Goal: Check status: Check status

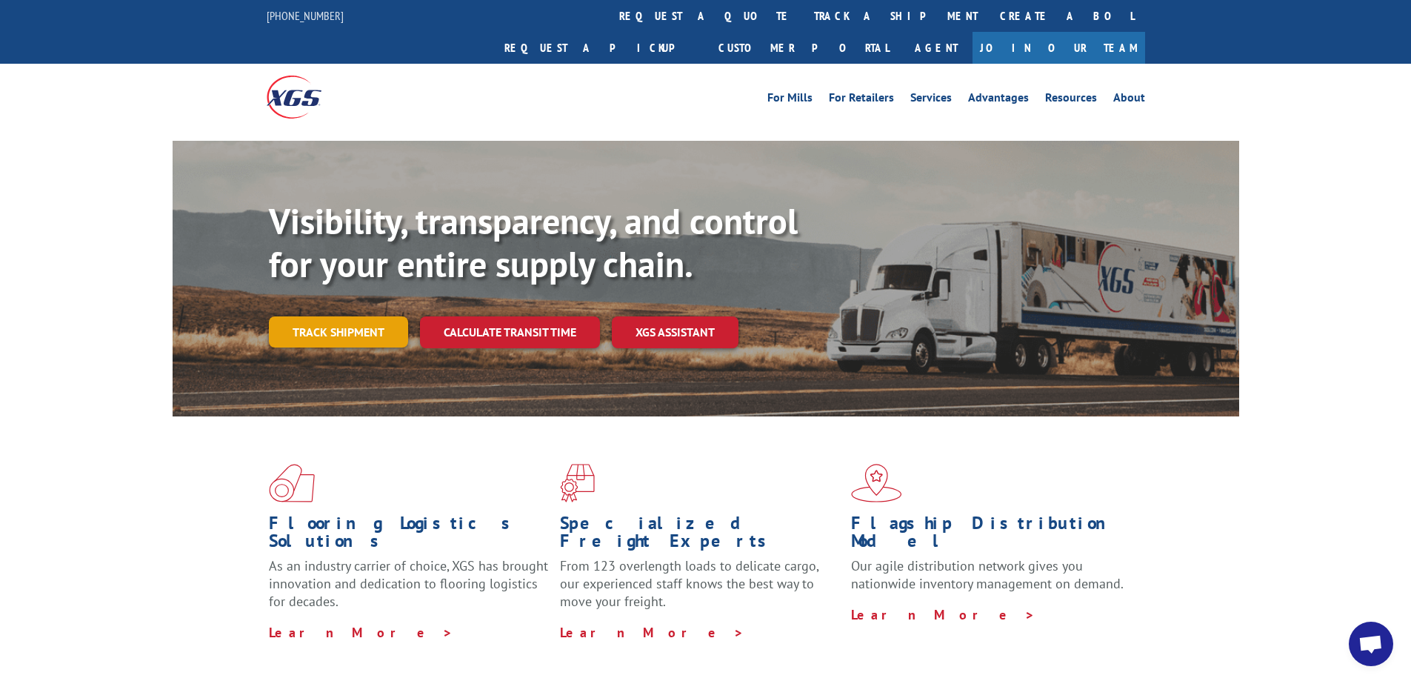
click at [372, 316] on link "Track shipment" at bounding box center [338, 331] width 139 height 31
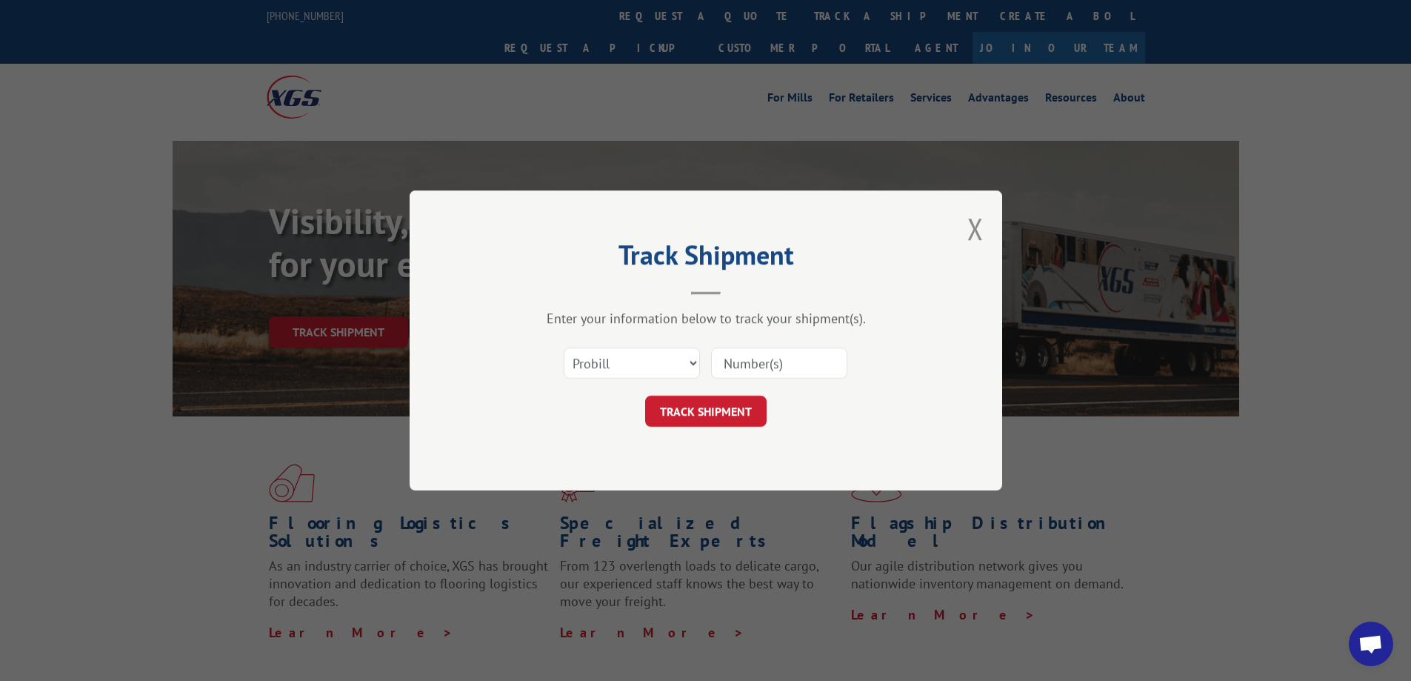
click at [737, 367] on input at bounding box center [779, 362] width 136 height 31
paste input "17468680"
type input "17468680"
click at [718, 410] on button "TRACK SHIPMENT" at bounding box center [705, 411] width 121 height 31
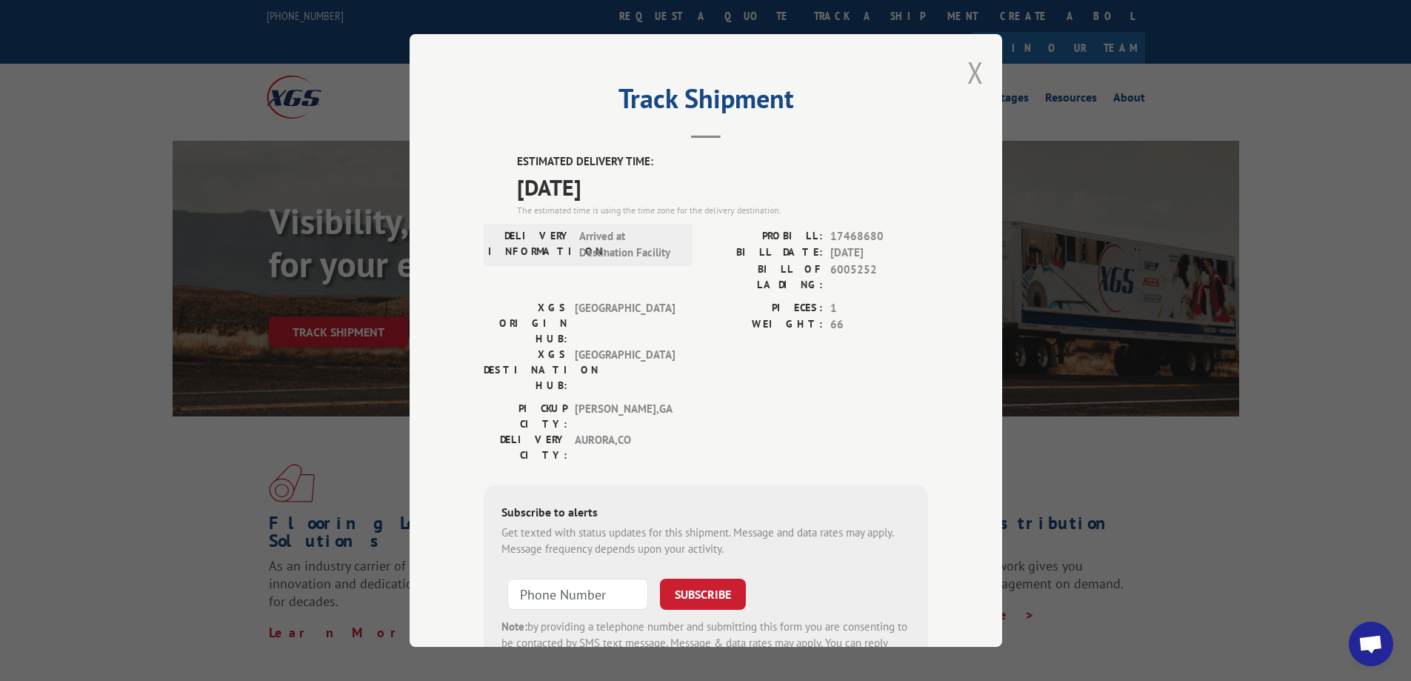
click at [967, 75] on button "Close modal" at bounding box center [975, 72] width 16 height 39
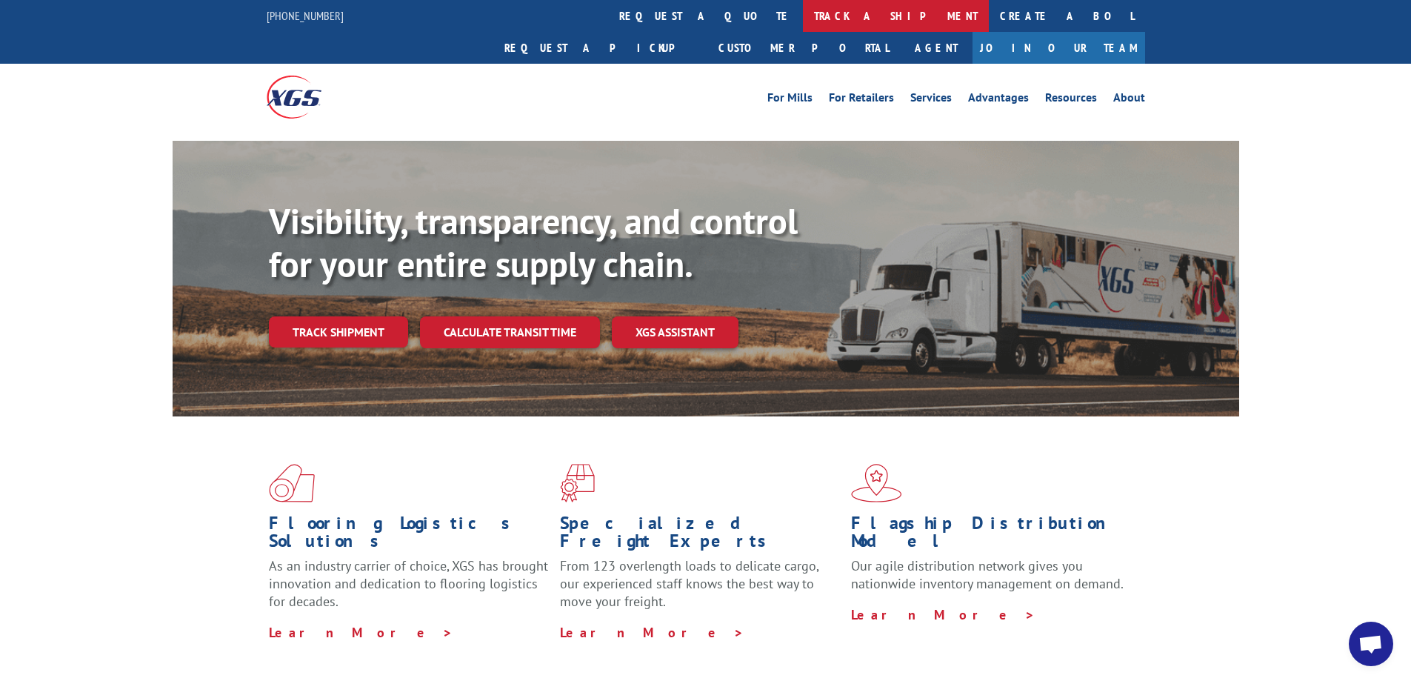
click at [803, 16] on link "track a shipment" at bounding box center [896, 16] width 186 height 32
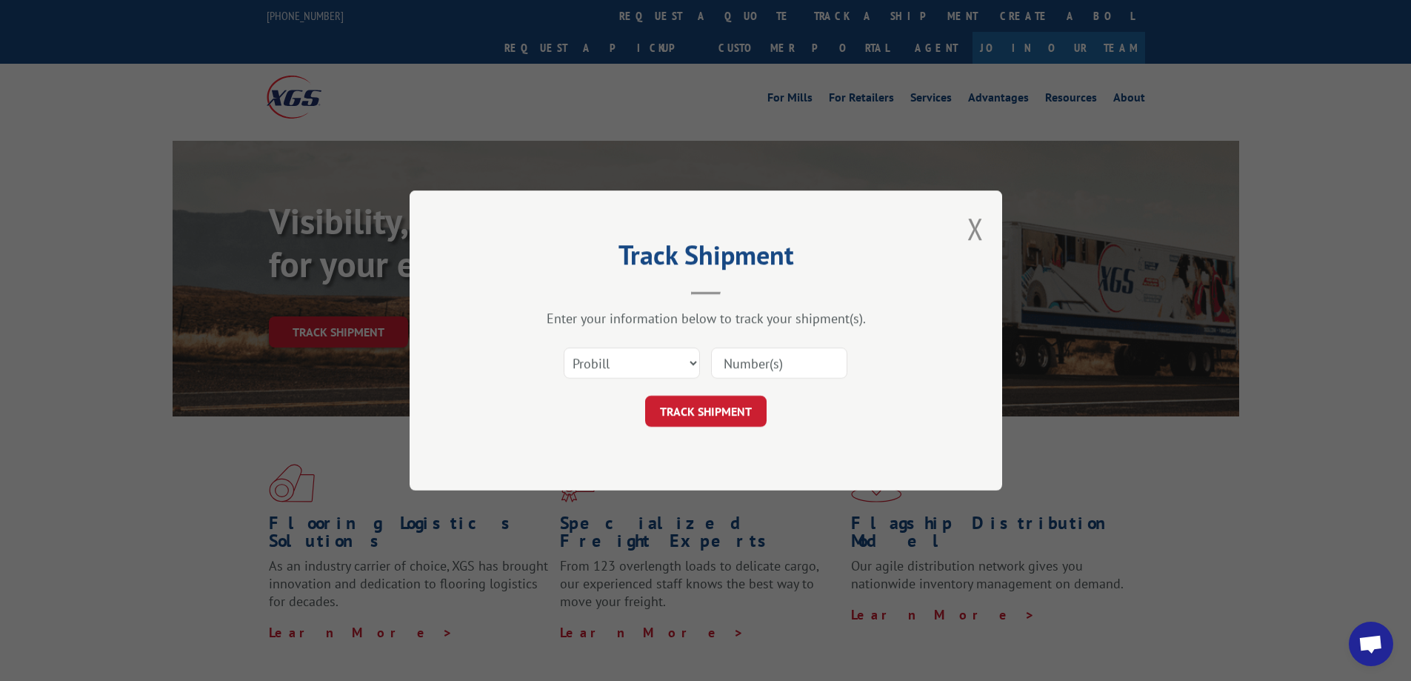
drag, startPoint x: 773, startPoint y: 344, endPoint x: 773, endPoint y: 357, distance: 13.4
click at [773, 348] on div "Select category... Probill BOL PO" at bounding box center [706, 362] width 444 height 49
click at [773, 359] on input at bounding box center [779, 362] width 136 height 31
click at [793, 367] on input at bounding box center [779, 362] width 136 height 31
paste input "17468610"
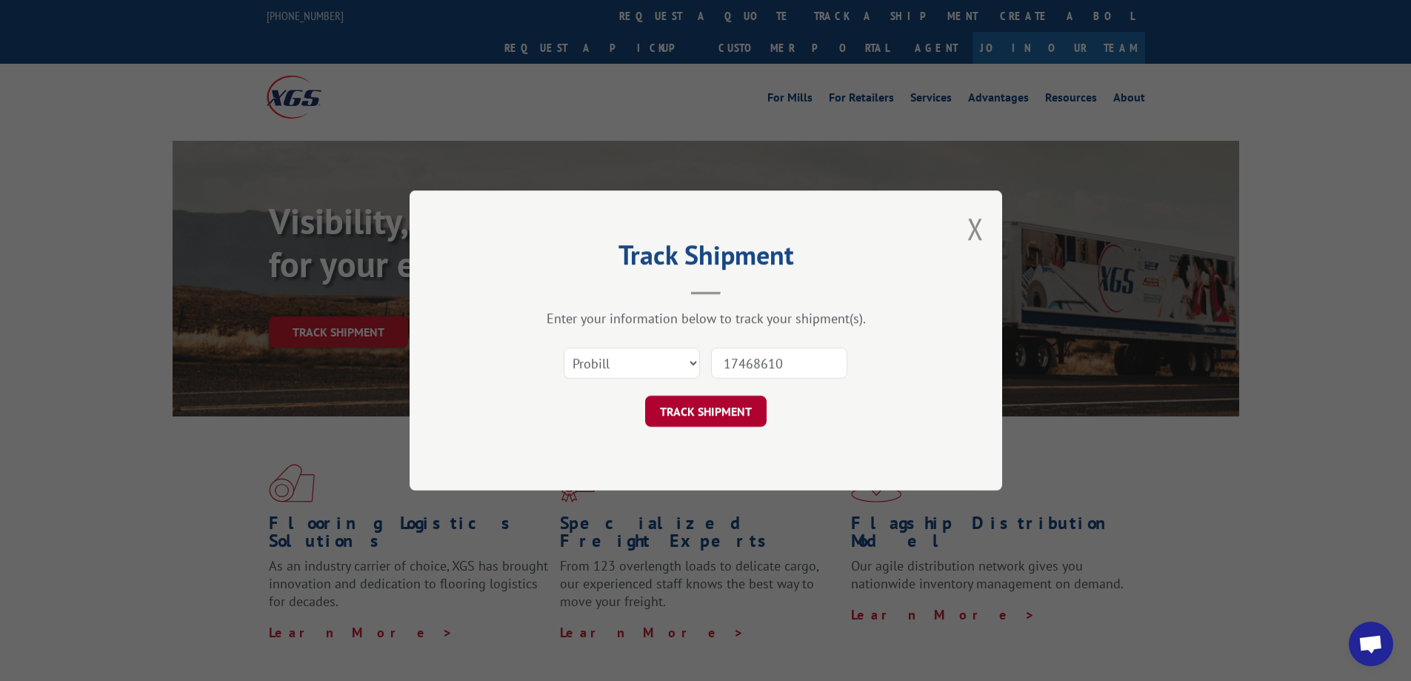
type input "17468610"
click at [761, 413] on button "TRACK SHIPMENT" at bounding box center [705, 411] width 121 height 31
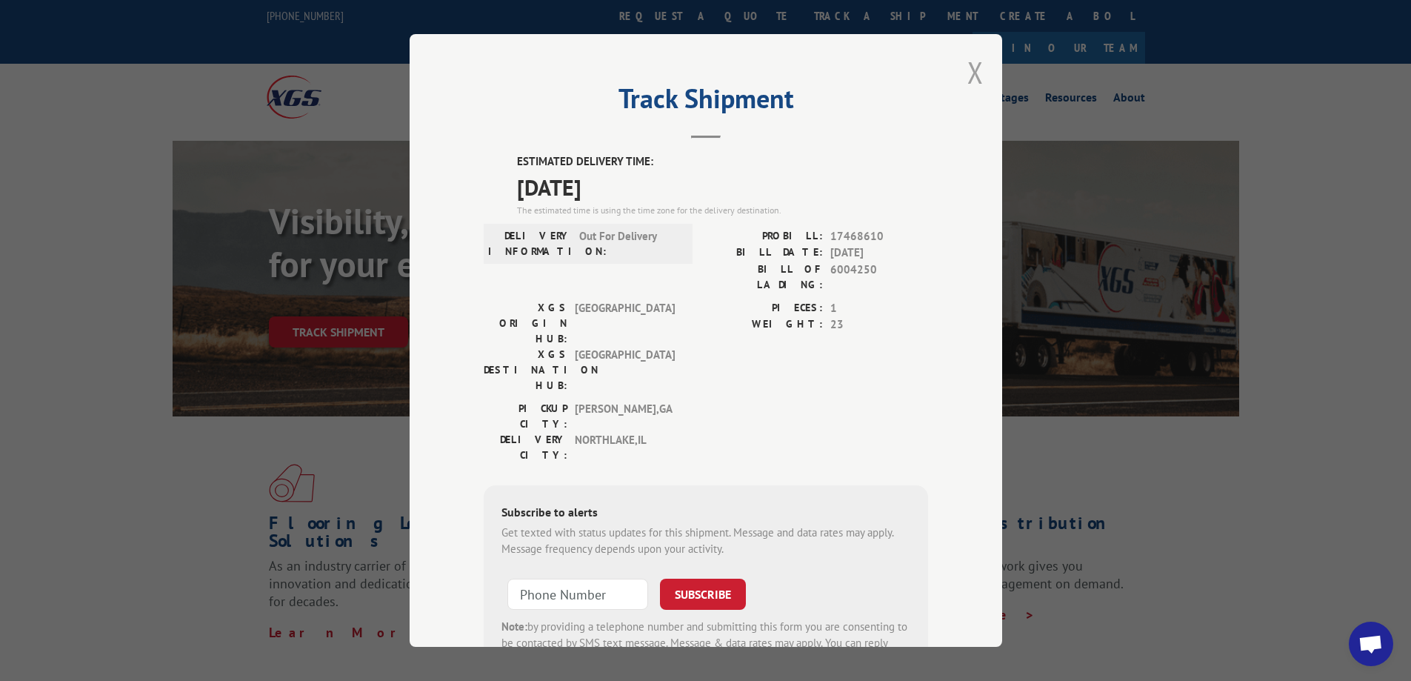
click at [967, 65] on button "Close modal" at bounding box center [975, 72] width 16 height 39
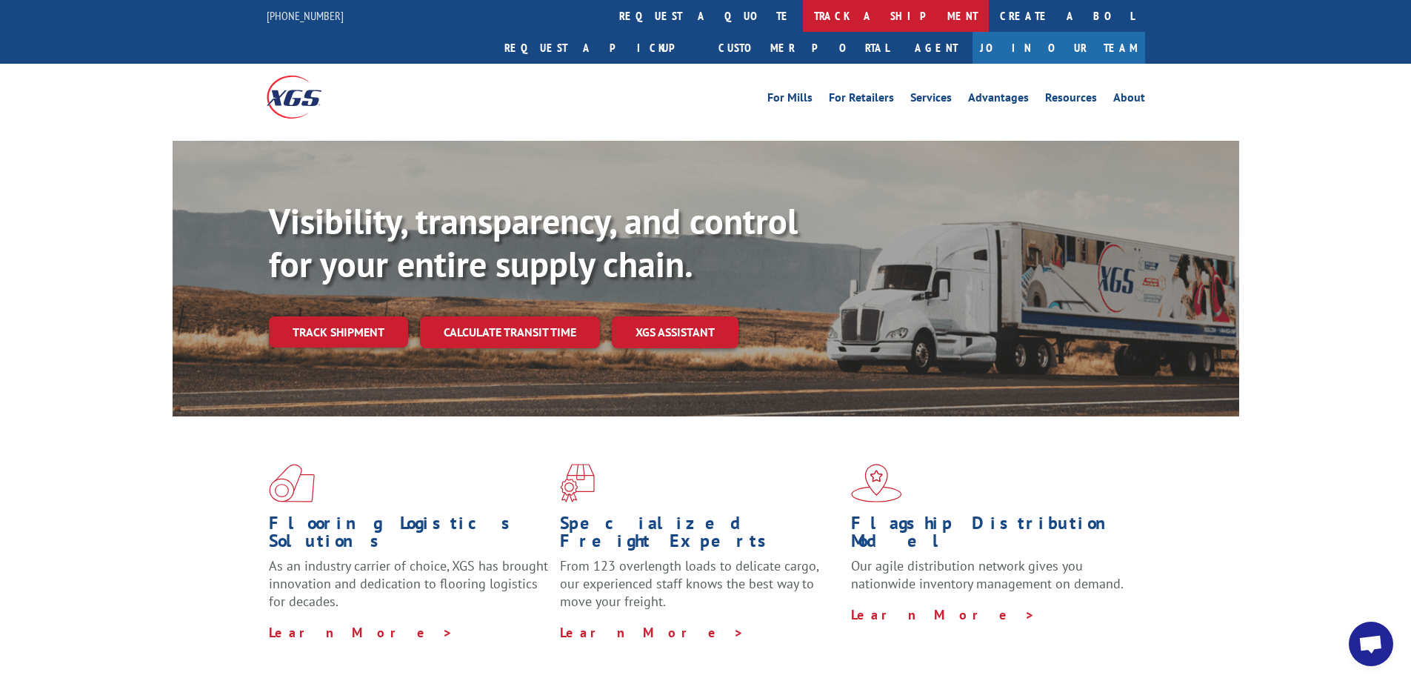
click at [803, 19] on link "track a shipment" at bounding box center [896, 16] width 186 height 32
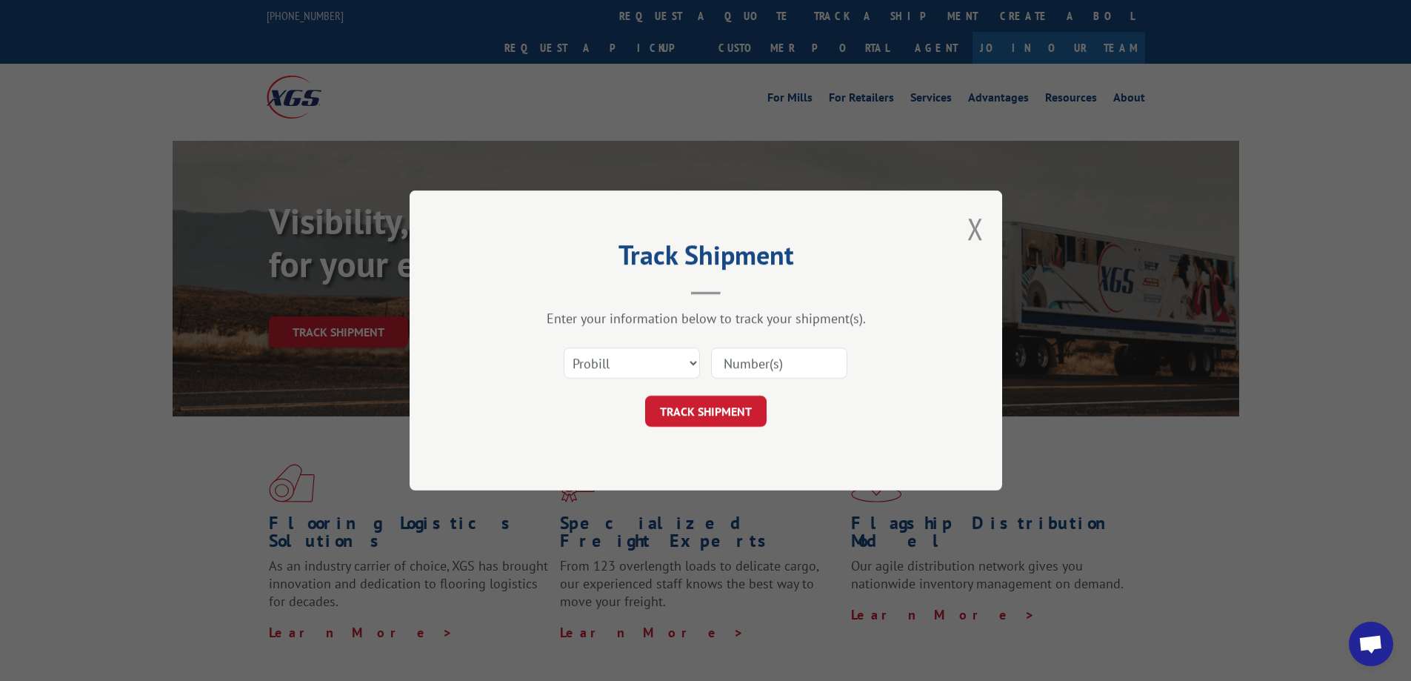
click at [813, 357] on input at bounding box center [779, 362] width 136 height 31
paste input "17469352"
type input "17469352"
click at [747, 407] on button "TRACK SHIPMENT" at bounding box center [705, 411] width 121 height 31
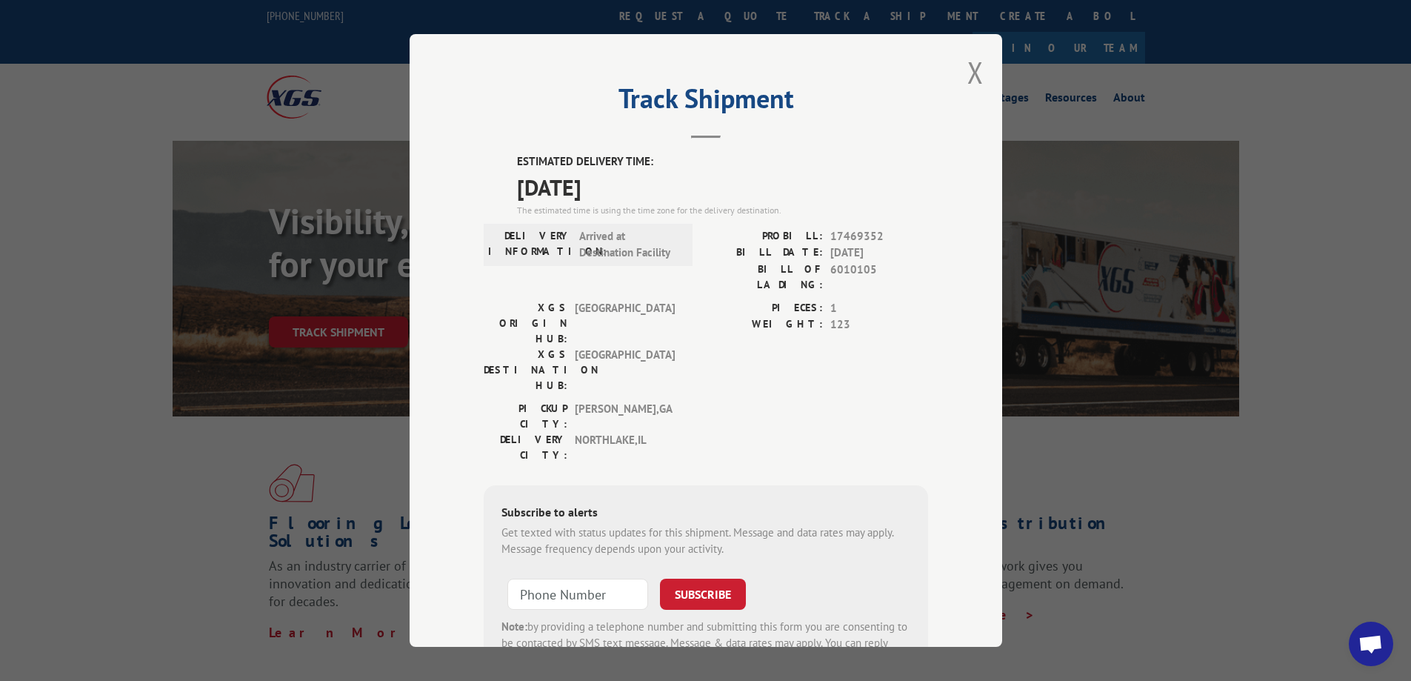
click at [961, 73] on div "Track Shipment ESTIMATED DELIVERY TIME: [DATE] The estimated time is using the …" at bounding box center [706, 340] width 593 height 613
click at [967, 75] on button "Close modal" at bounding box center [975, 72] width 16 height 39
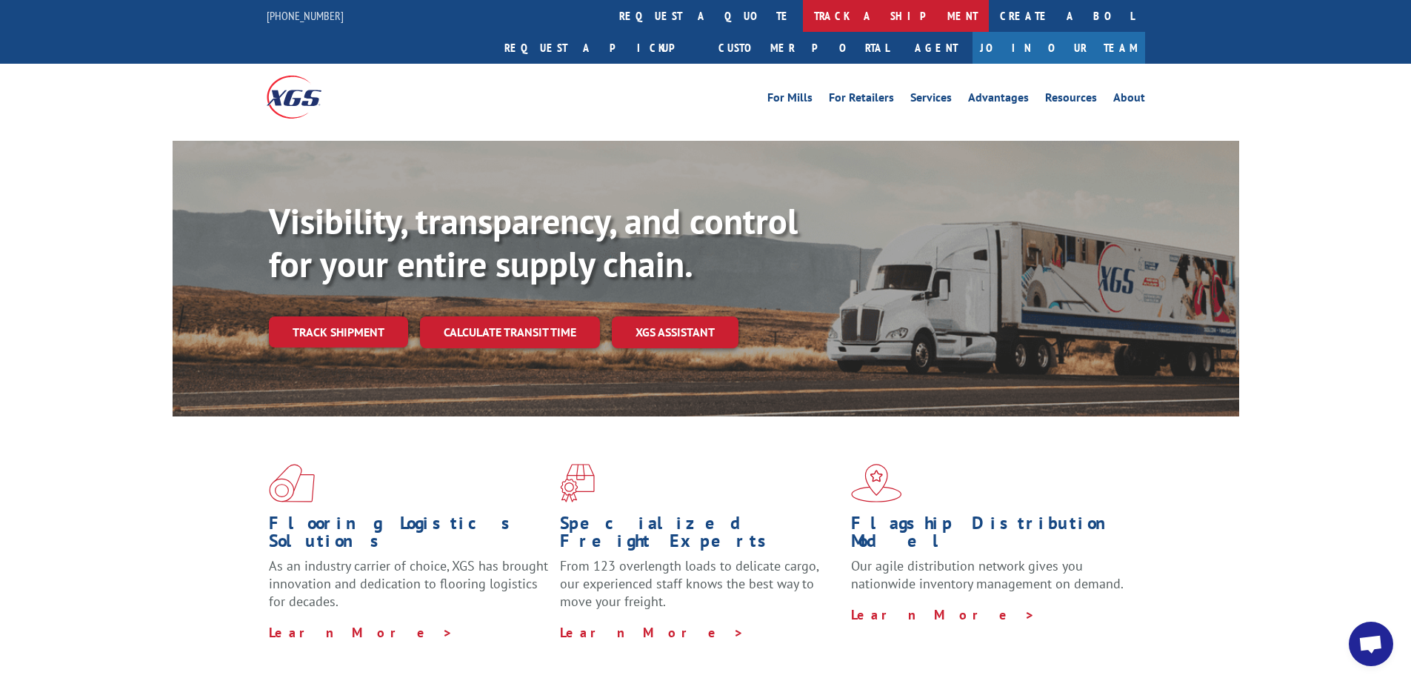
click at [803, 21] on link "track a shipment" at bounding box center [896, 16] width 186 height 32
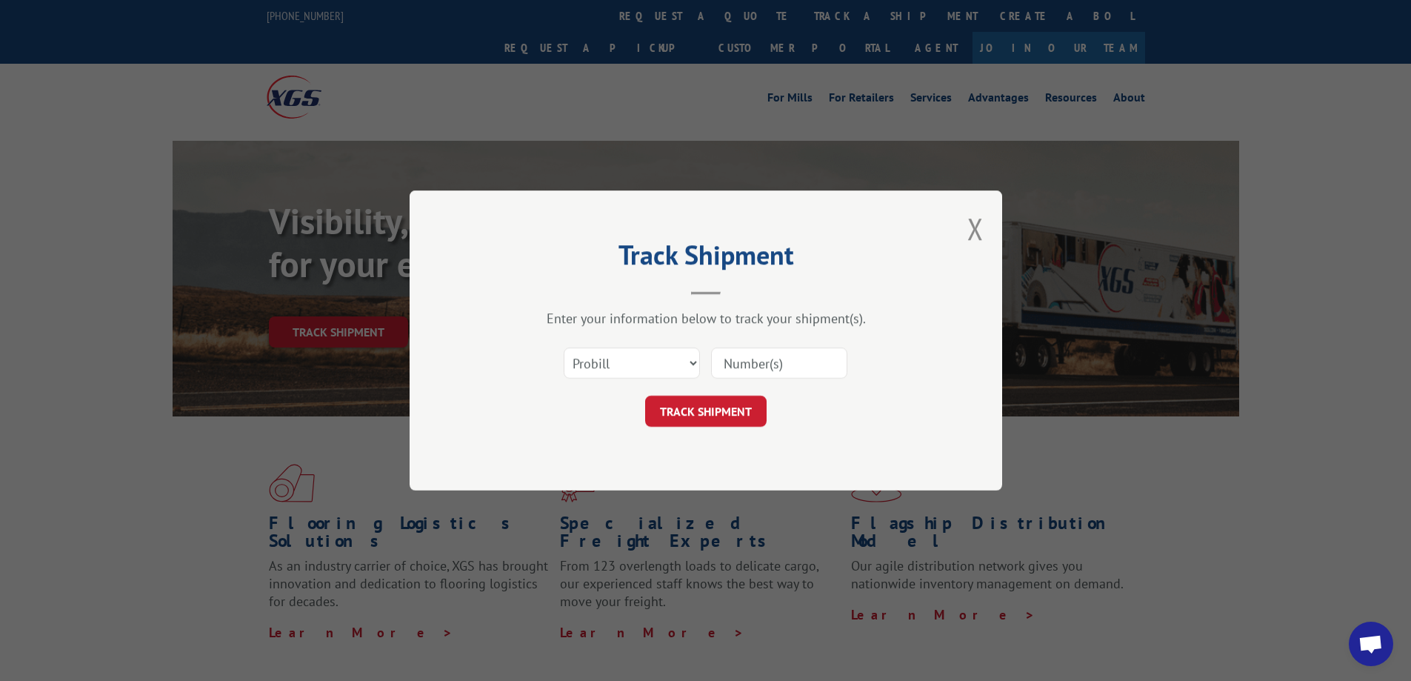
click at [762, 362] on input at bounding box center [779, 362] width 136 height 31
paste input "17469297"
type input "17469297"
click at [744, 418] on button "TRACK SHIPMENT" at bounding box center [705, 411] width 121 height 31
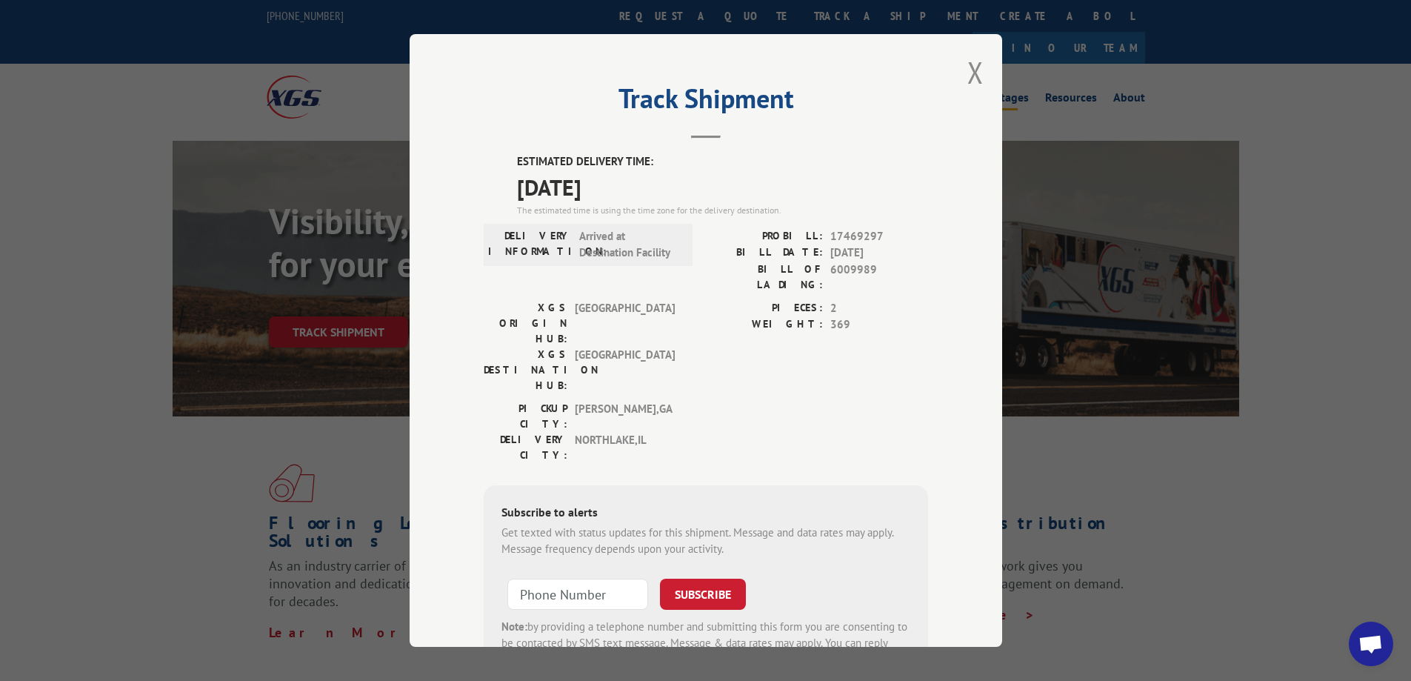
click at [971, 74] on button "Close modal" at bounding box center [975, 72] width 16 height 39
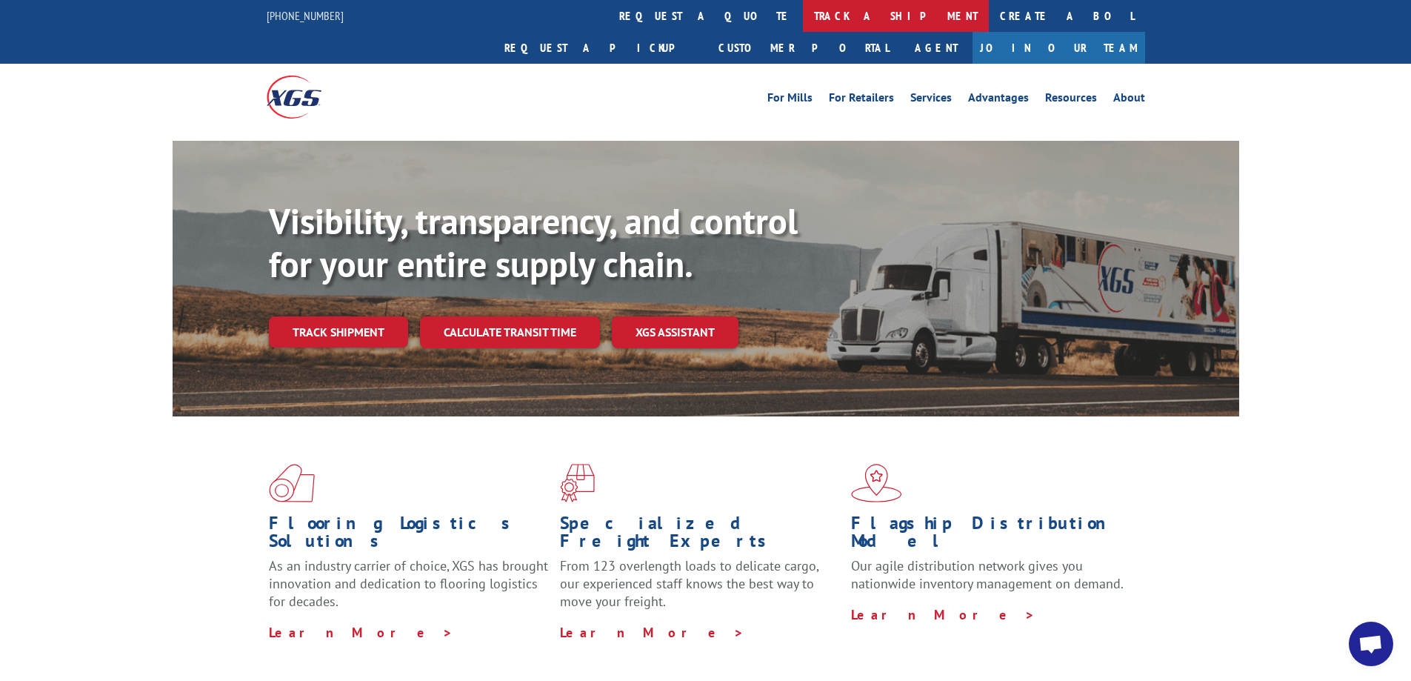
click at [803, 16] on link "track a shipment" at bounding box center [896, 16] width 186 height 32
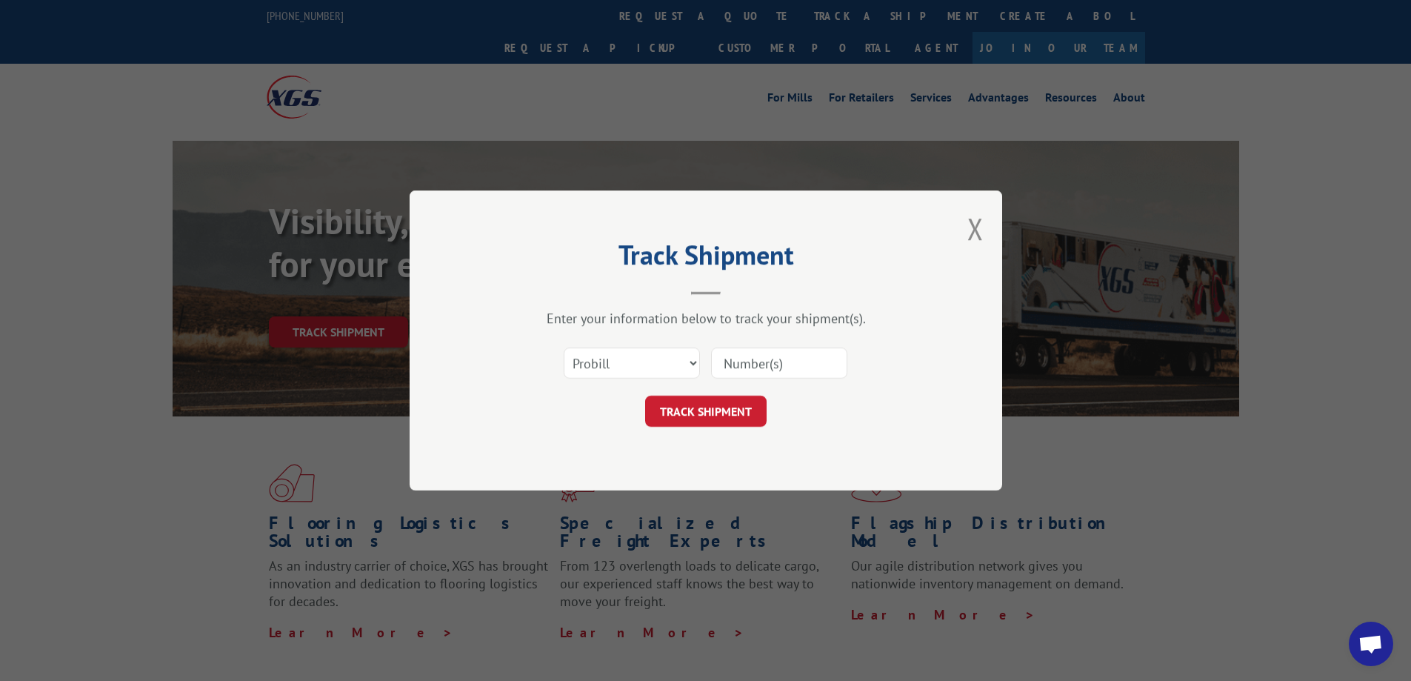
click at [804, 360] on input at bounding box center [779, 362] width 136 height 31
paste input "17469298"
type input "17469298"
click at [751, 413] on button "TRACK SHIPMENT" at bounding box center [705, 411] width 121 height 31
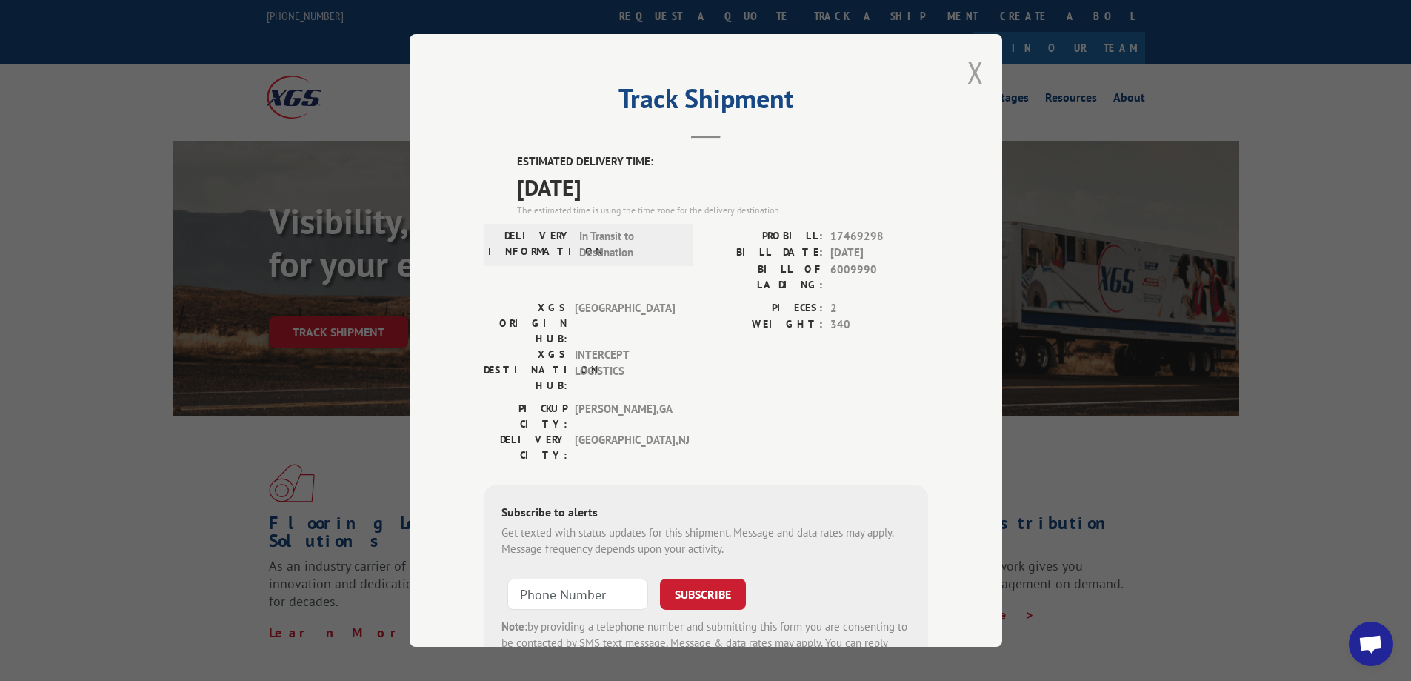
click at [967, 74] on button "Close modal" at bounding box center [975, 72] width 16 height 39
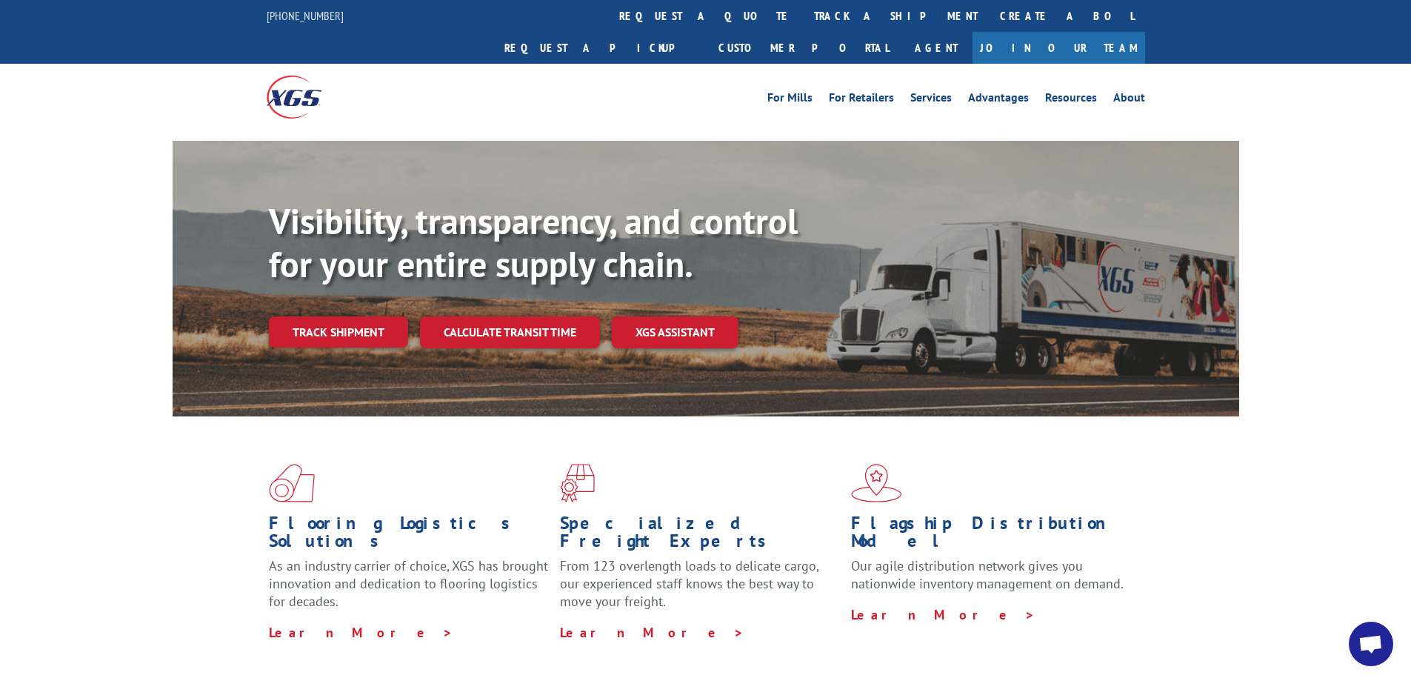
click at [373, 316] on link "Track shipment" at bounding box center [338, 331] width 139 height 31
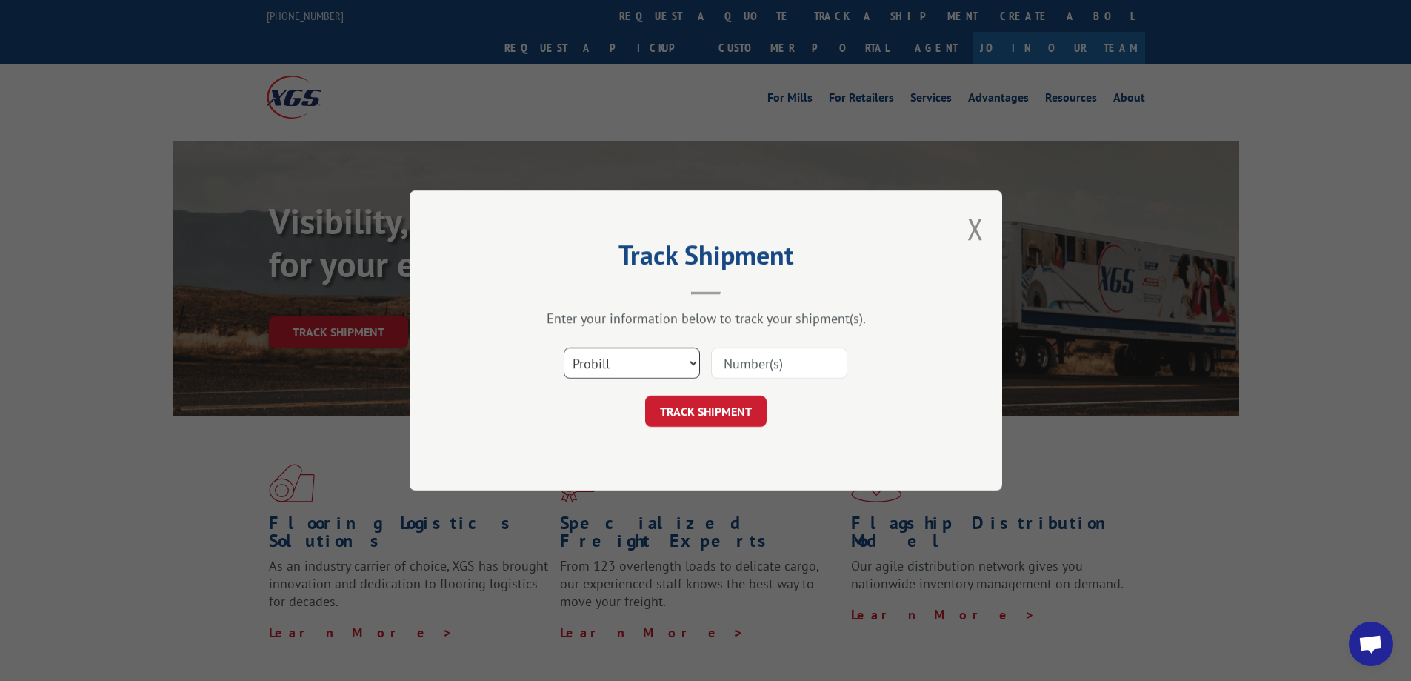
drag, startPoint x: 626, startPoint y: 351, endPoint x: 634, endPoint y: 361, distance: 12.6
click at [627, 351] on select "Select category... Probill BOL PO" at bounding box center [632, 362] width 136 height 31
select select "po"
click at [564, 347] on select "Select category... Probill BOL PO" at bounding box center [632, 362] width 136 height 31
click at [773, 370] on input at bounding box center [779, 362] width 136 height 31
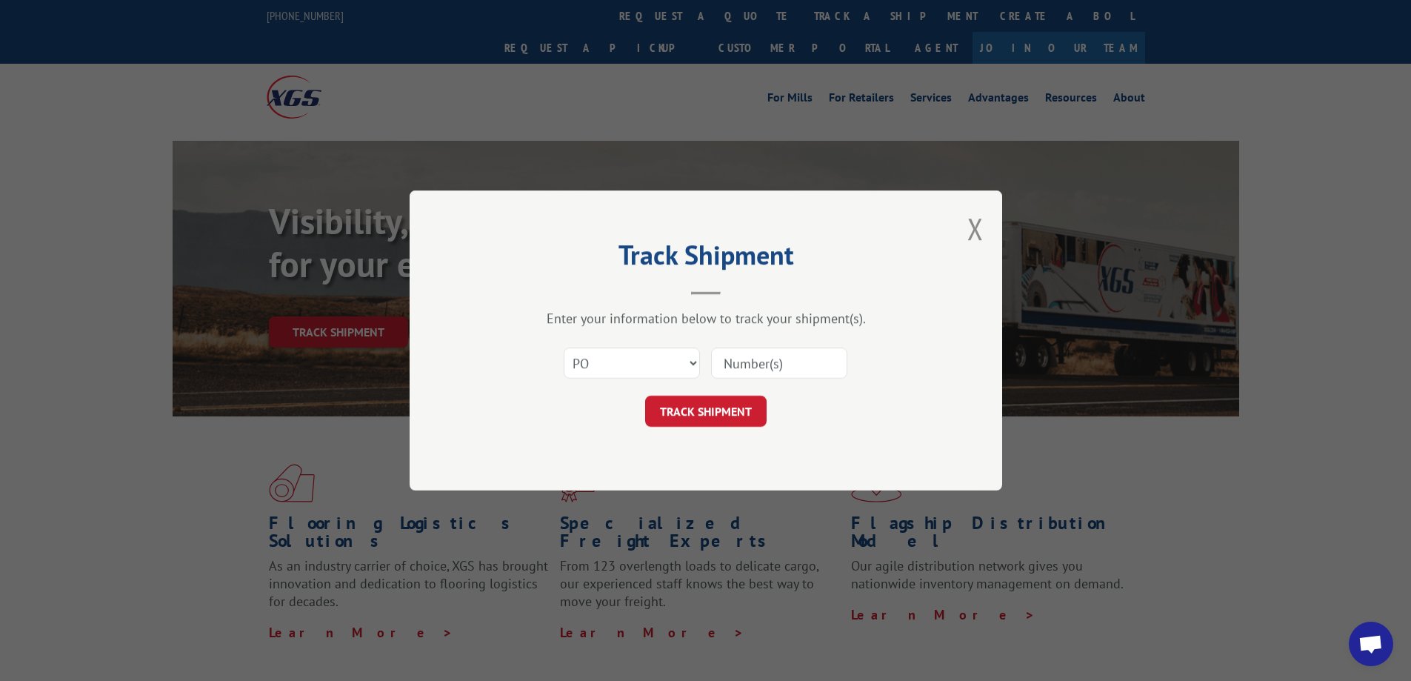
paste input "906830"
type input "906830"
click at [745, 402] on button "TRACK SHIPMENT" at bounding box center [705, 411] width 121 height 31
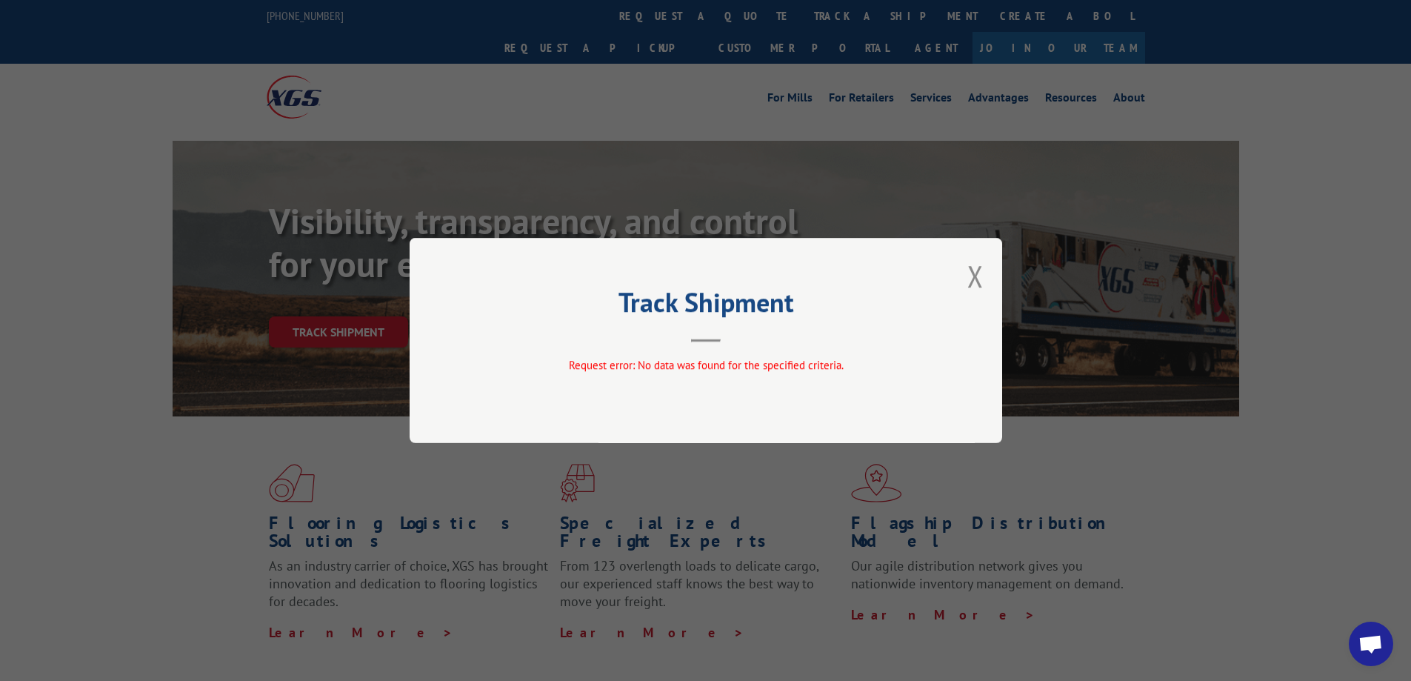
drag, startPoint x: 981, startPoint y: 273, endPoint x: 865, endPoint y: 201, distance: 136.1
click at [978, 273] on button "Close modal" at bounding box center [975, 275] width 16 height 39
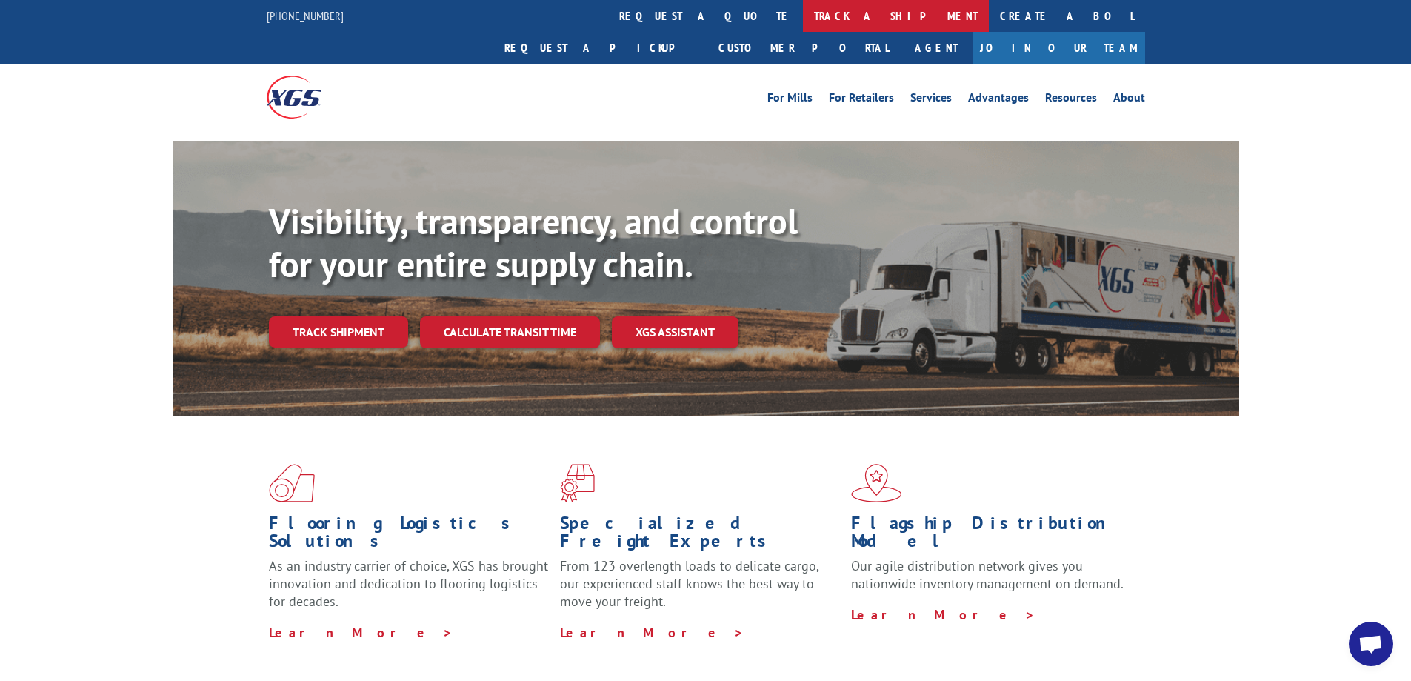
click at [803, 19] on link "track a shipment" at bounding box center [896, 16] width 186 height 32
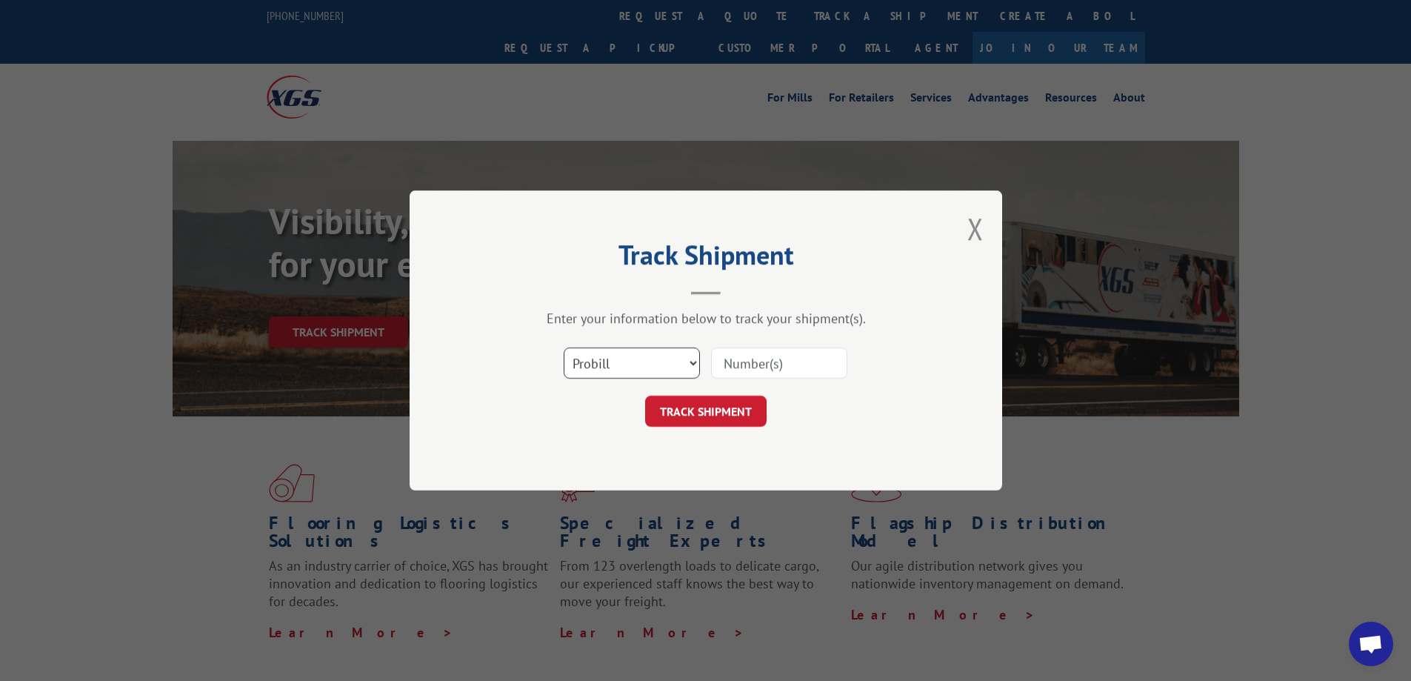
click at [610, 366] on select "Select category... Probill BOL PO" at bounding box center [632, 362] width 136 height 31
select select "po"
click at [564, 347] on select "Select category... Probill BOL PO" at bounding box center [632, 362] width 136 height 31
click at [737, 366] on input at bounding box center [779, 362] width 136 height 31
paste input "906831"
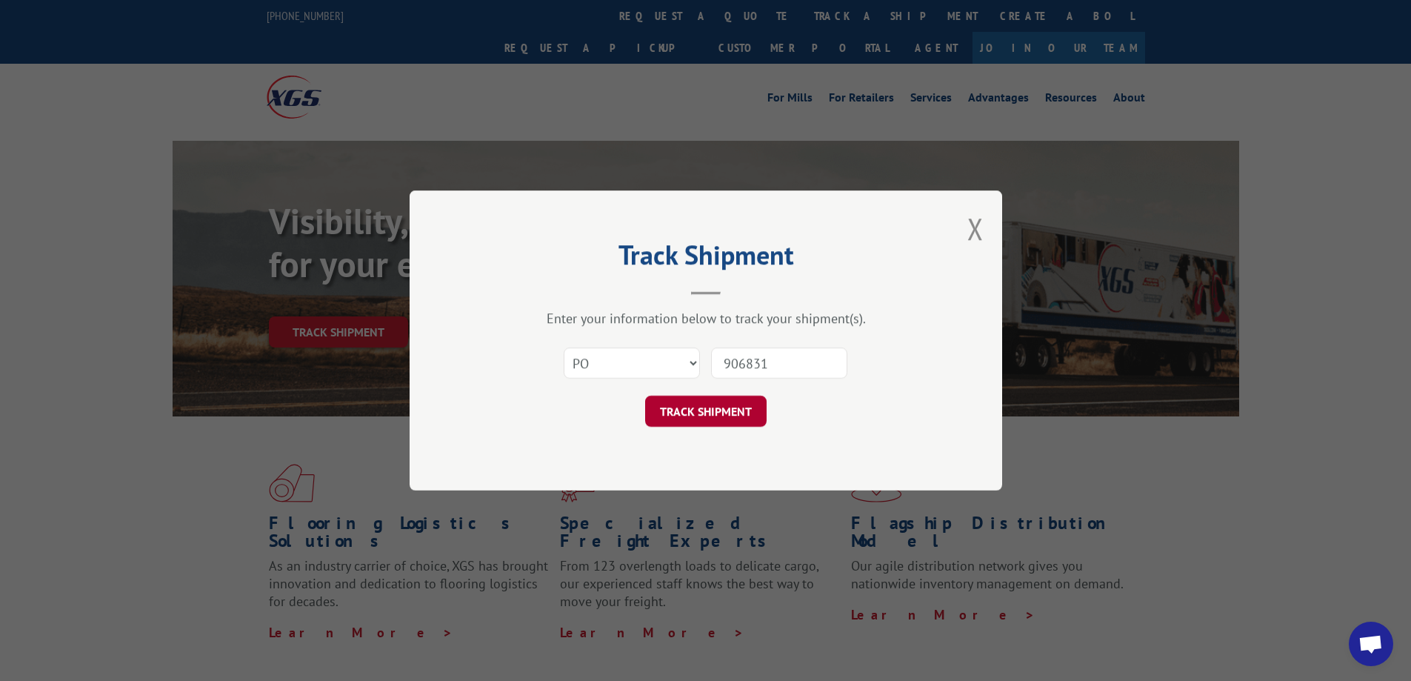
type input "906831"
click at [751, 413] on button "TRACK SHIPMENT" at bounding box center [705, 411] width 121 height 31
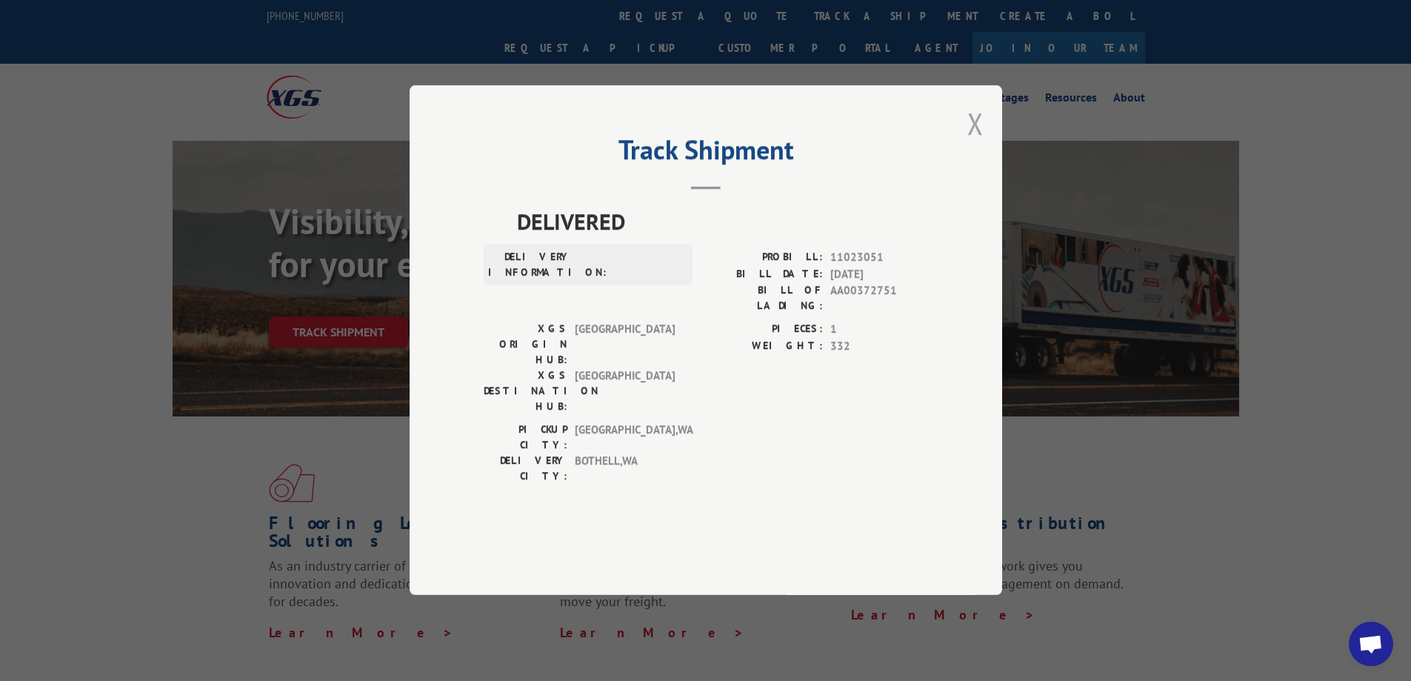
click at [977, 143] on button "Close modal" at bounding box center [975, 123] width 16 height 39
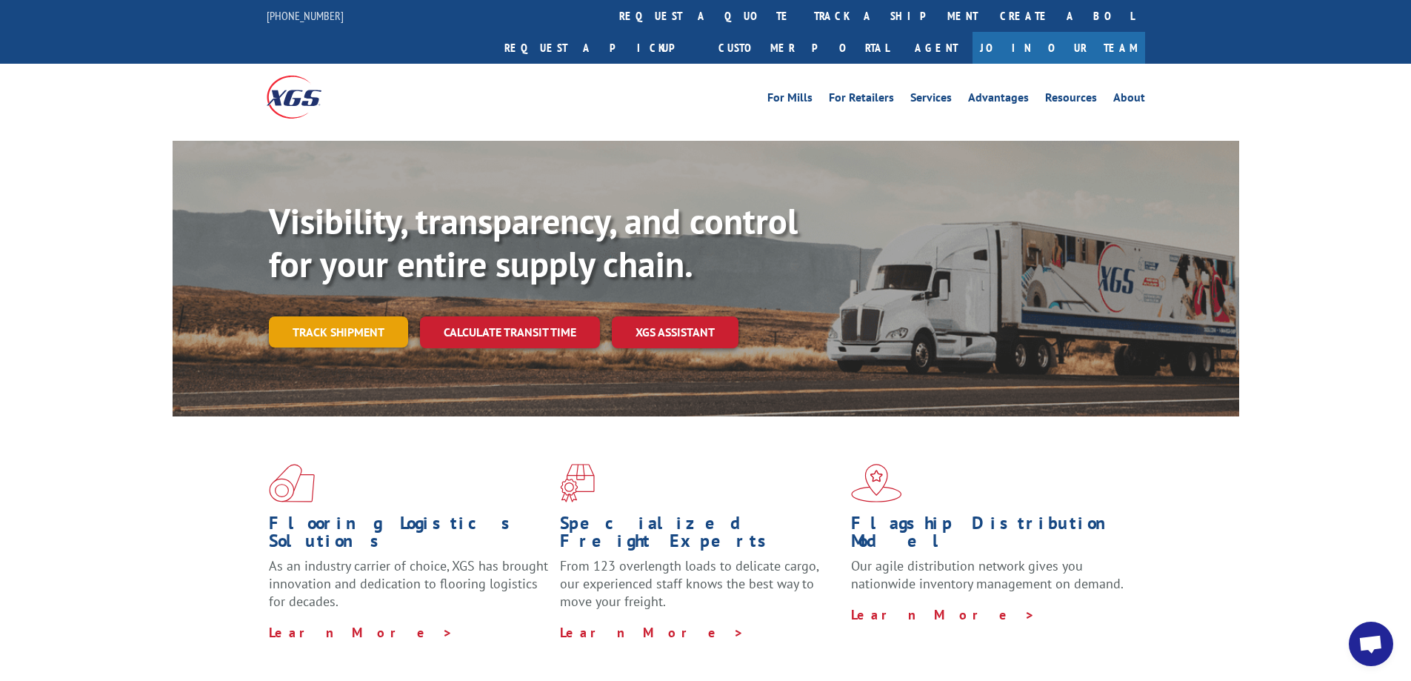
click at [374, 316] on link "Track shipment" at bounding box center [338, 331] width 139 height 31
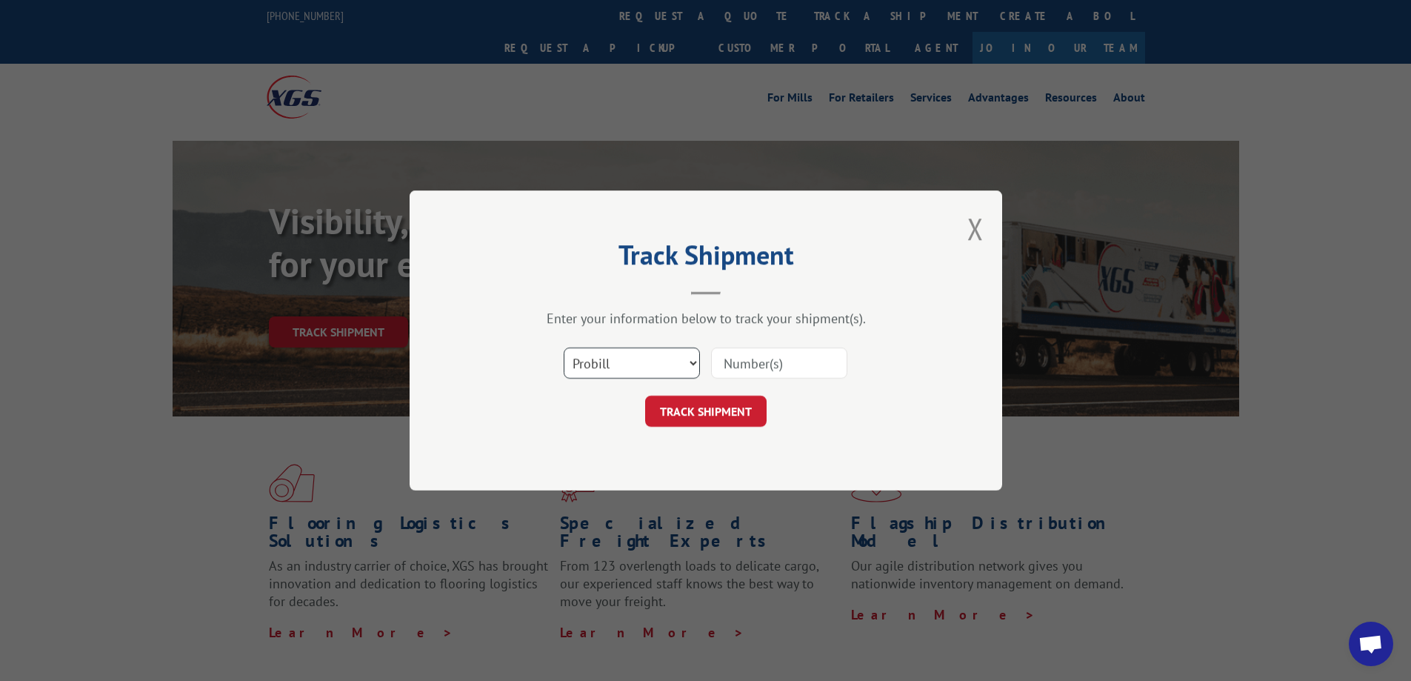
click at [635, 368] on select "Select category... Probill BOL PO" at bounding box center [632, 362] width 136 height 31
select select "po"
click at [564, 347] on select "Select category... Probill BOL PO" at bounding box center [632, 362] width 136 height 31
click at [761, 369] on input at bounding box center [779, 362] width 136 height 31
paste input "906833"
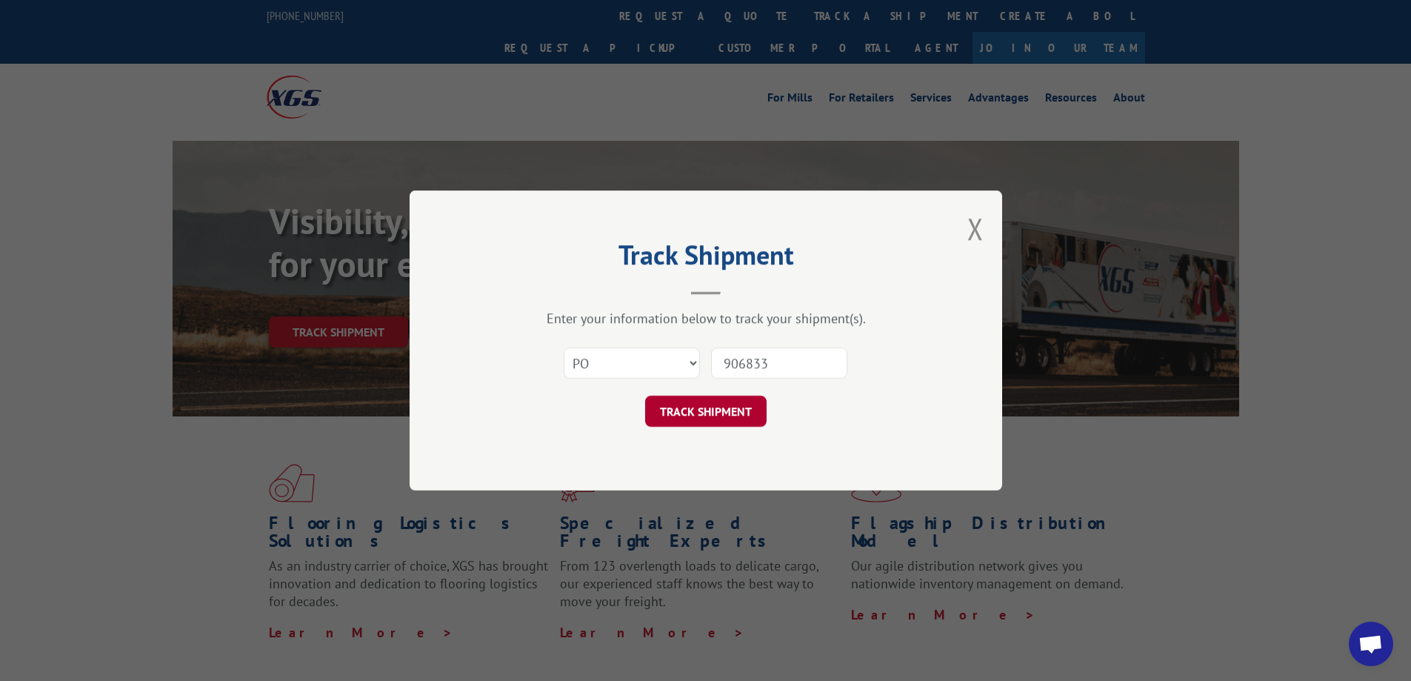
type input "906833"
click at [734, 410] on button "TRACK SHIPMENT" at bounding box center [705, 411] width 121 height 31
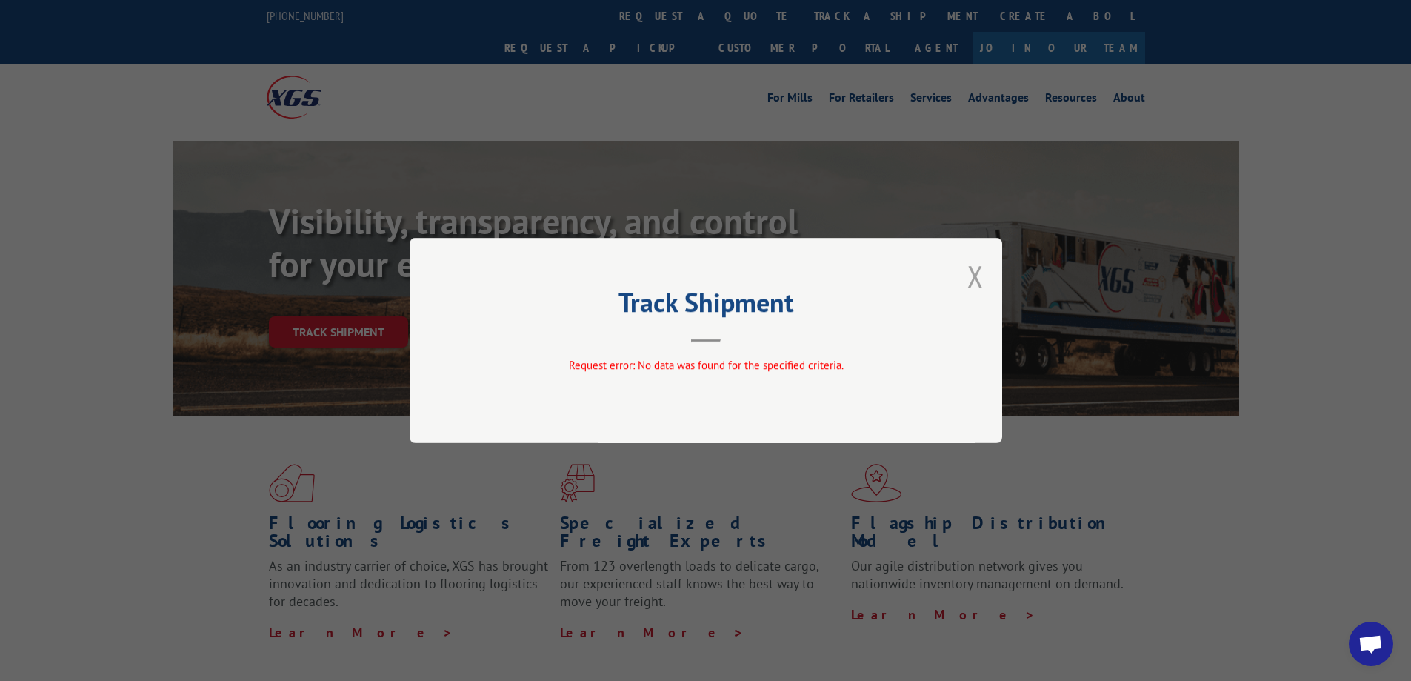
click at [968, 273] on button "Close modal" at bounding box center [975, 275] width 16 height 39
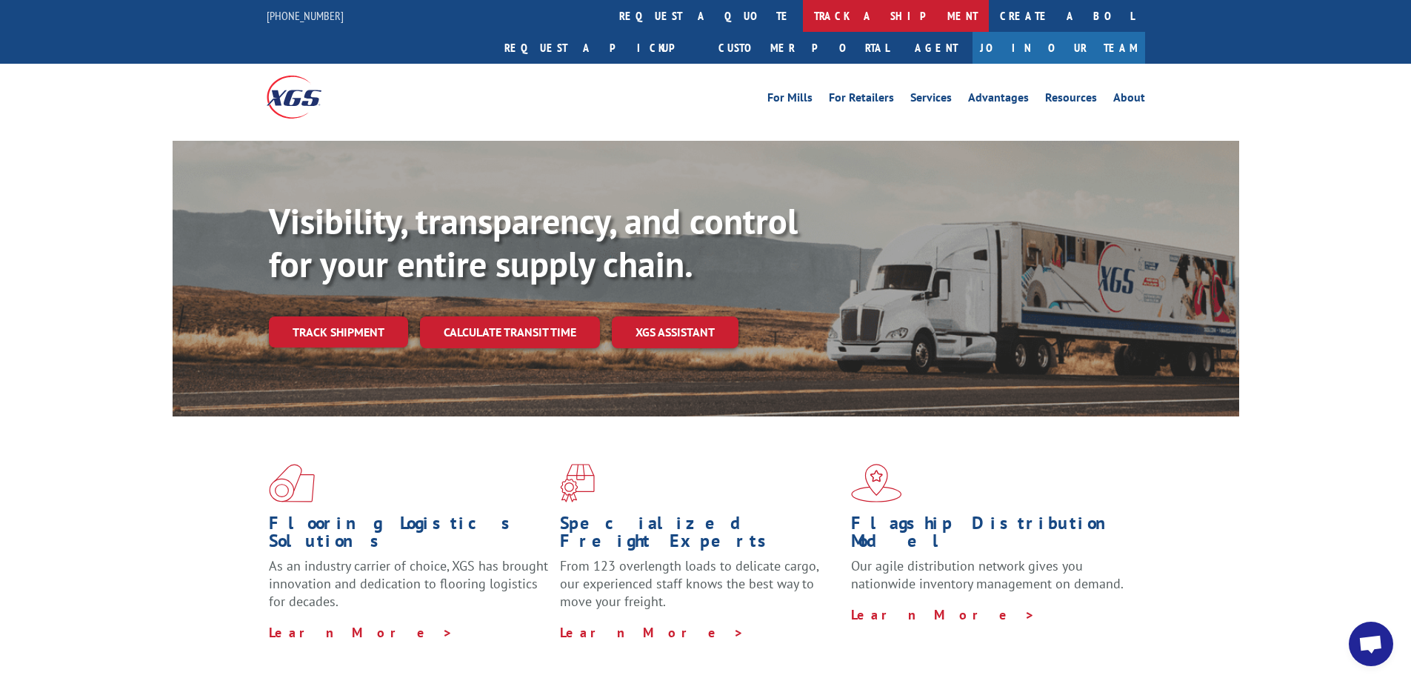
click at [803, 24] on link "track a shipment" at bounding box center [896, 16] width 186 height 32
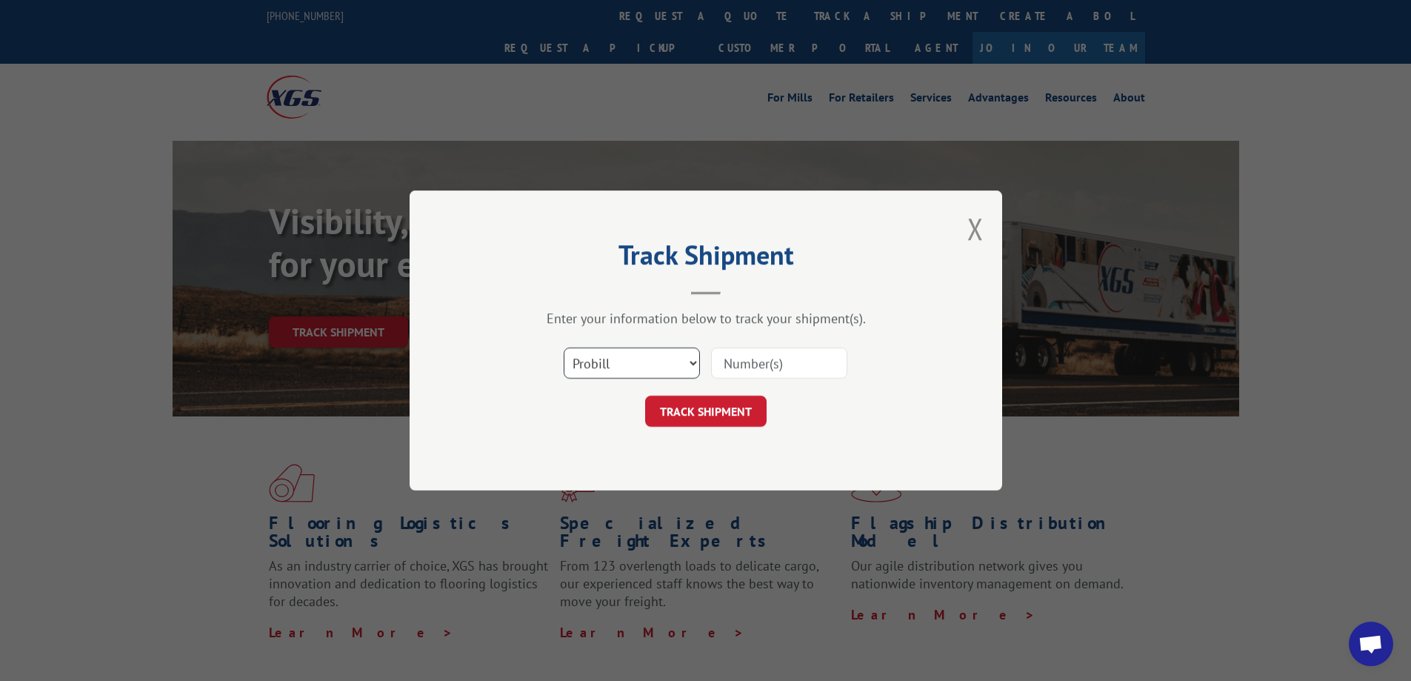
click at [687, 363] on select "Select category... Probill BOL PO" at bounding box center [632, 362] width 136 height 31
select select "po"
click at [564, 347] on select "Select category... Probill BOL PO" at bounding box center [632, 362] width 136 height 31
click at [747, 370] on input at bounding box center [779, 362] width 136 height 31
paste input "906840"
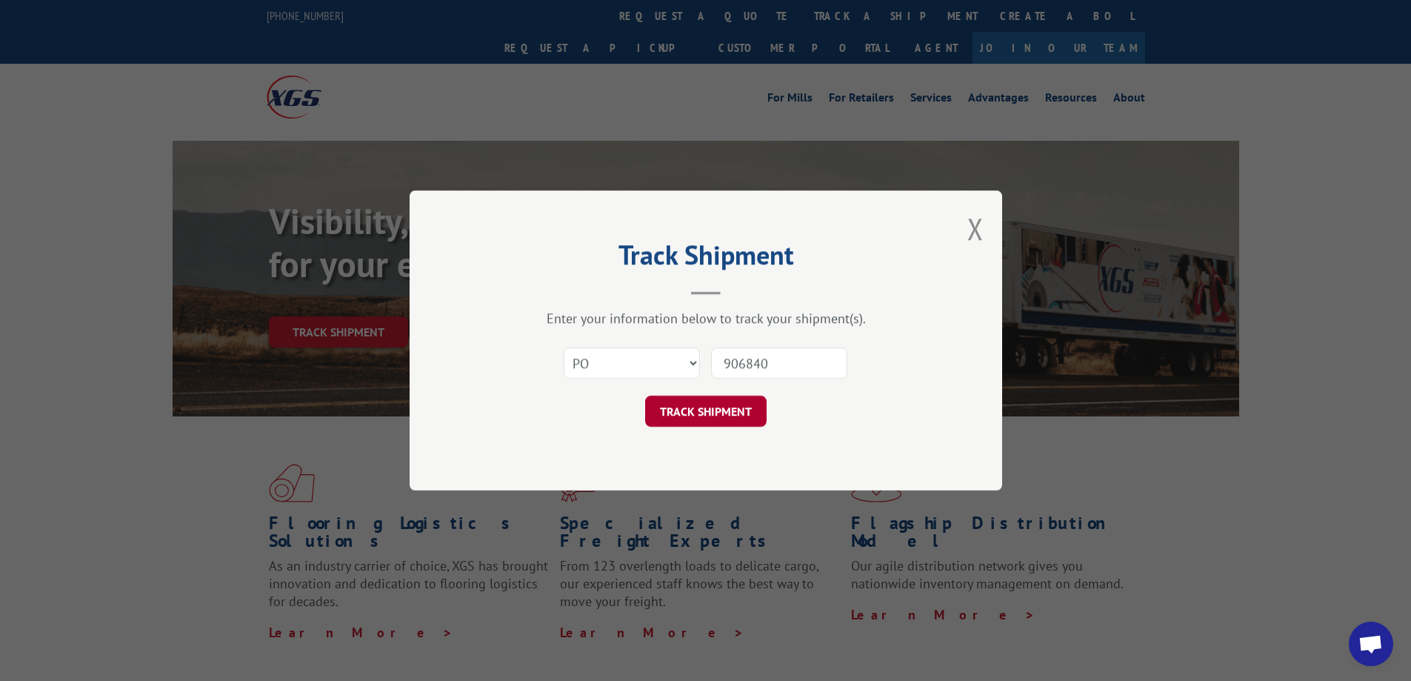
type input "906840"
click at [746, 413] on button "TRACK SHIPMENT" at bounding box center [705, 411] width 121 height 31
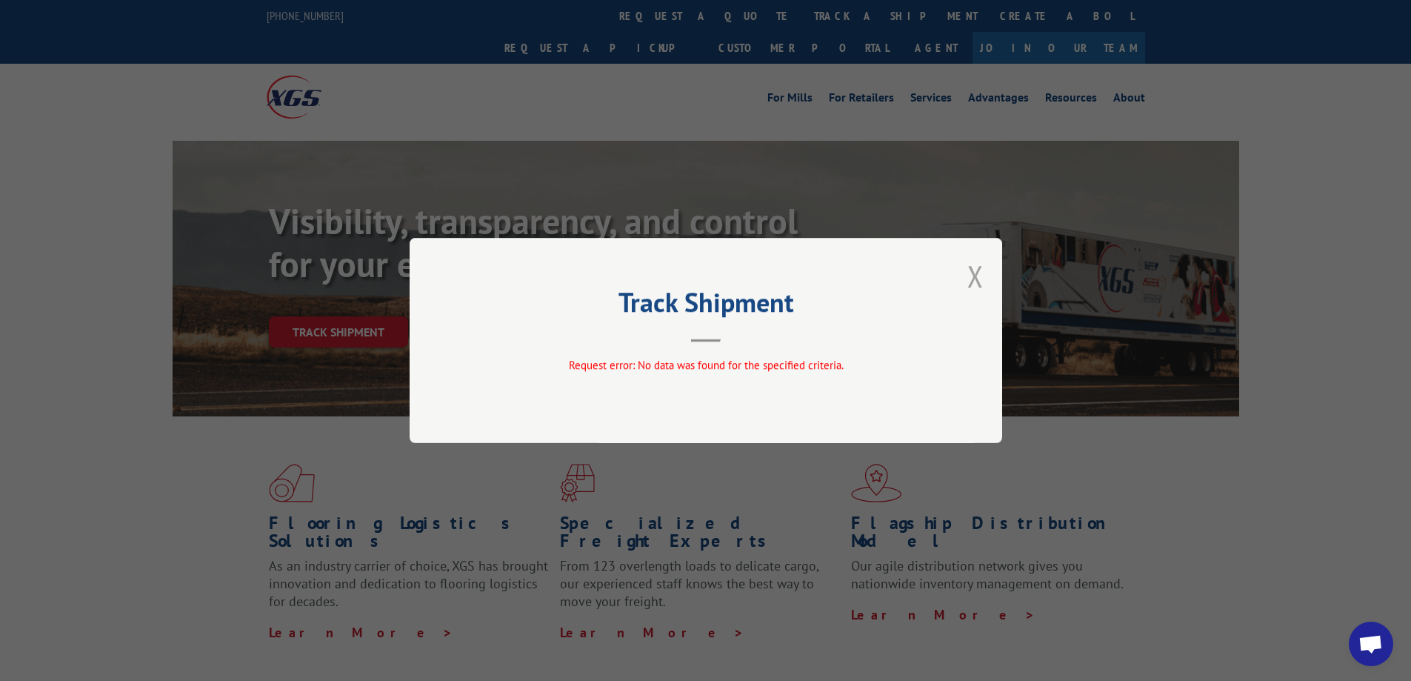
click at [970, 274] on button "Close modal" at bounding box center [975, 275] width 16 height 39
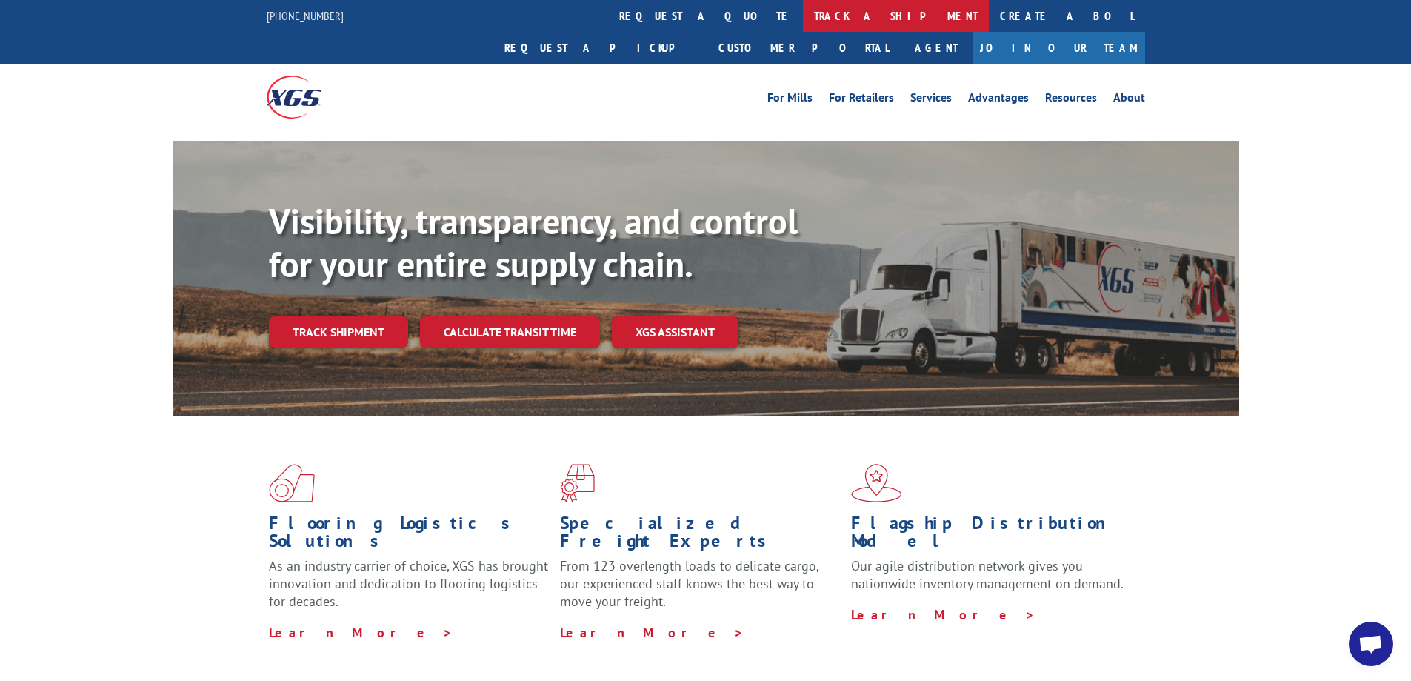
click at [803, 19] on link "track a shipment" at bounding box center [896, 16] width 186 height 32
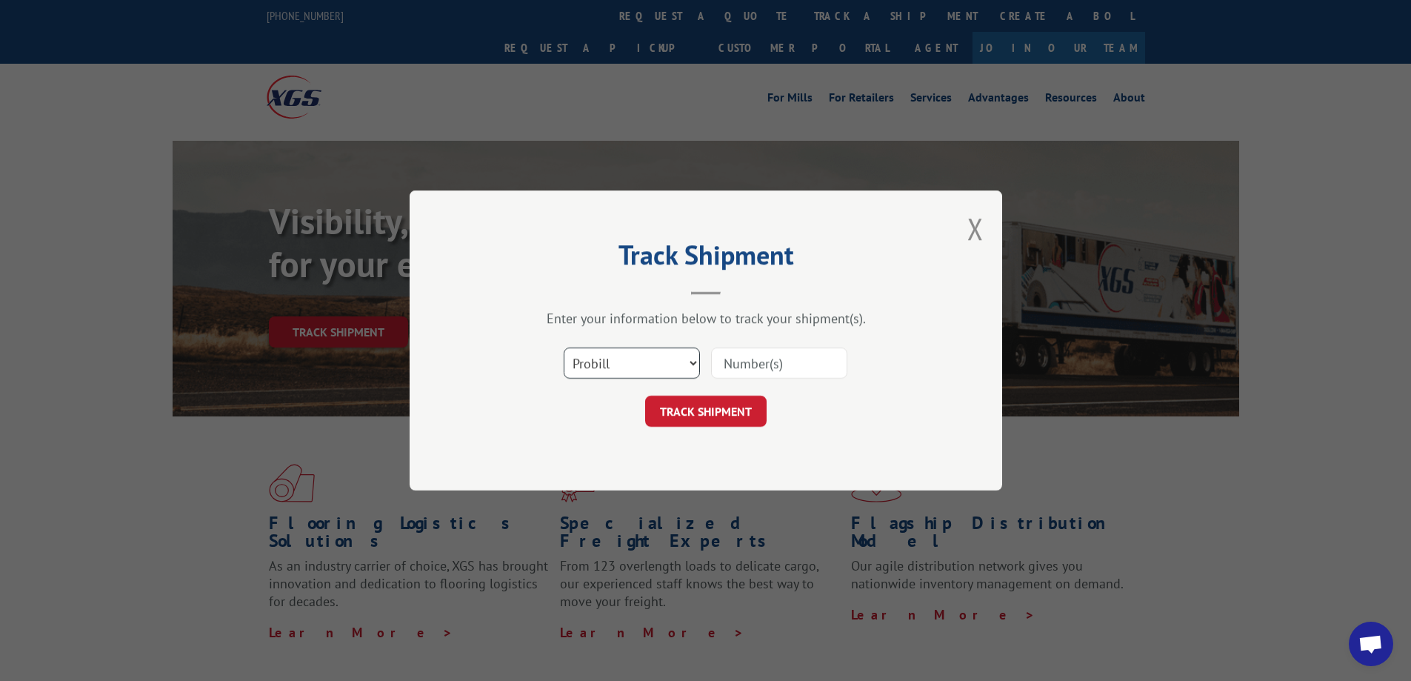
click at [630, 373] on select "Select category... Probill BOL PO" at bounding box center [632, 362] width 136 height 31
select select "po"
click at [564, 347] on select "Select category... Probill BOL PO" at bounding box center [632, 362] width 136 height 31
click at [746, 377] on input at bounding box center [779, 362] width 136 height 31
paste input "906850"
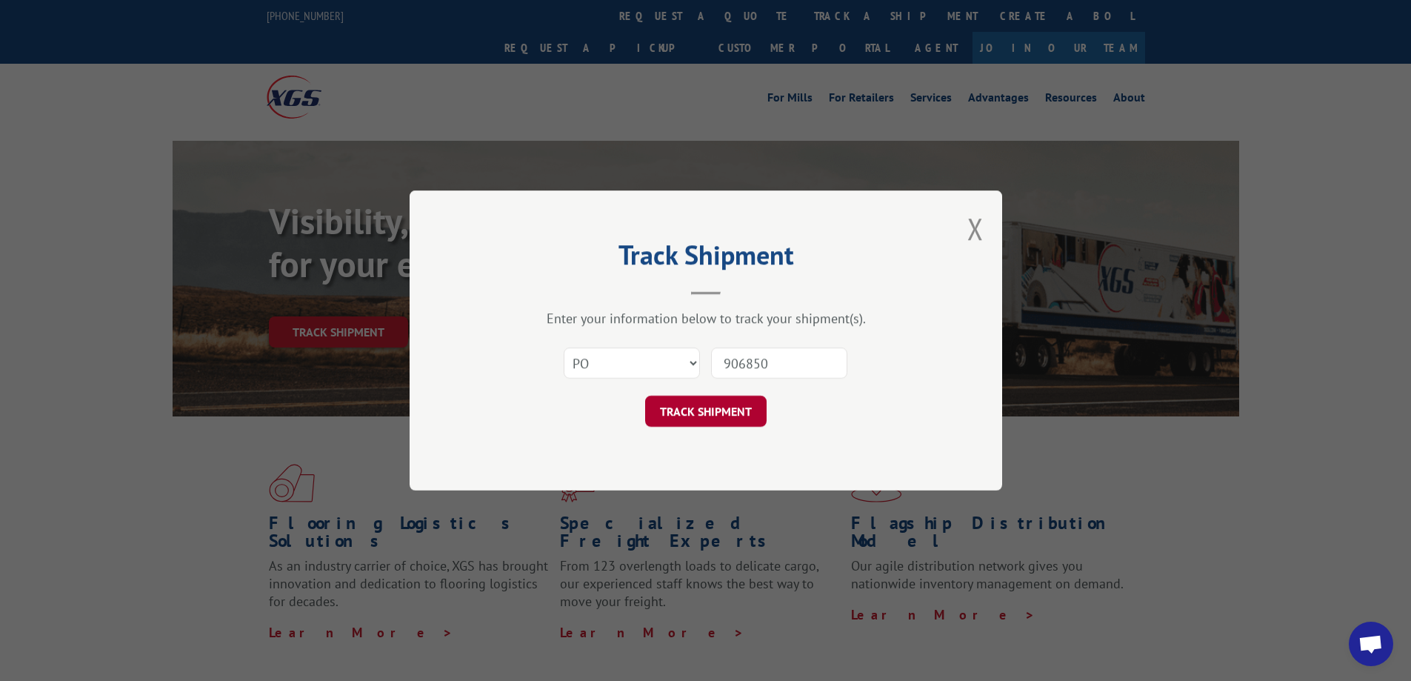
type input "906850"
click at [740, 405] on button "TRACK SHIPMENT" at bounding box center [705, 411] width 121 height 31
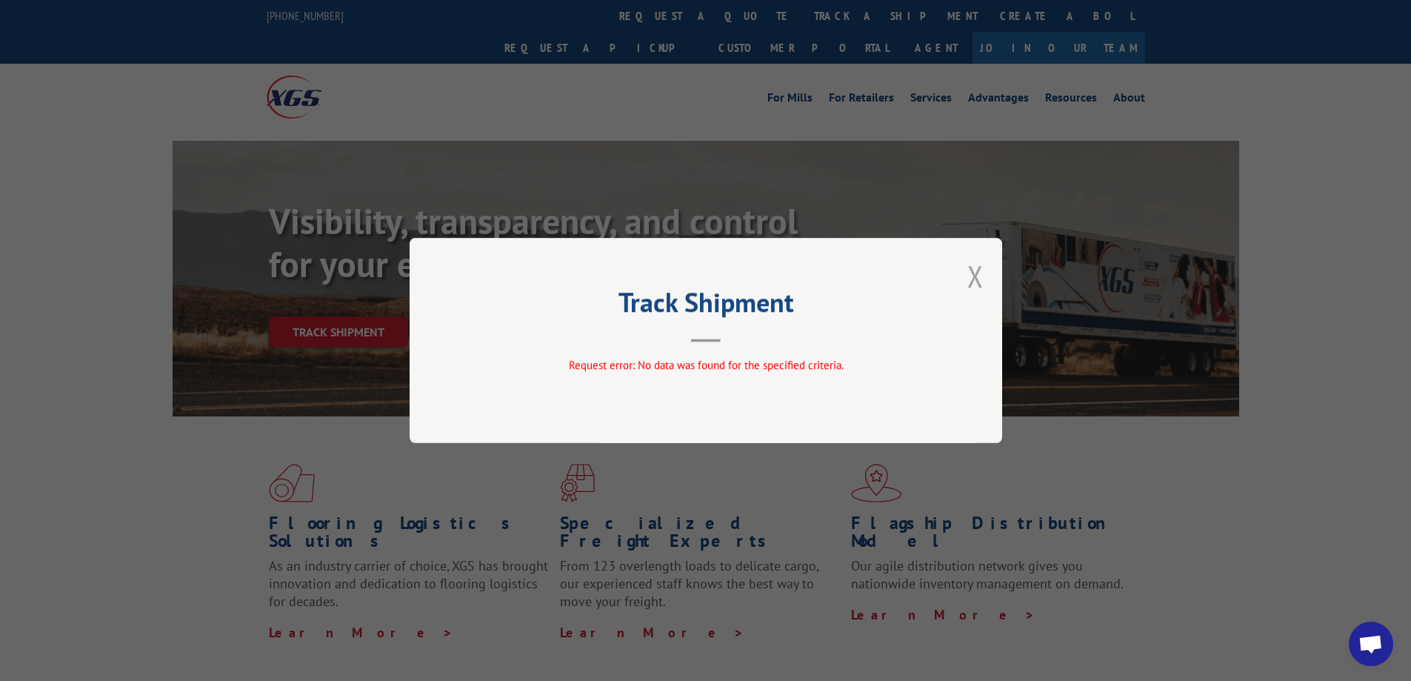
click at [974, 274] on button "Close modal" at bounding box center [975, 275] width 16 height 39
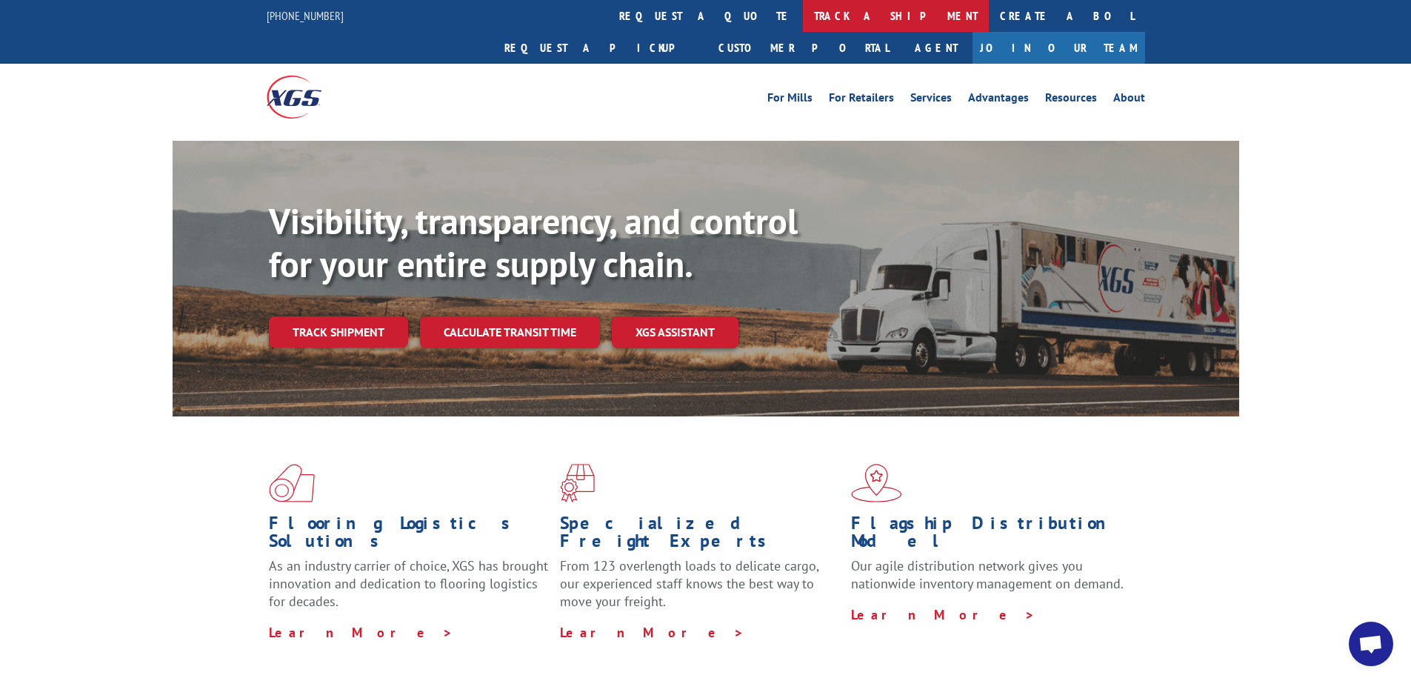
click at [803, 24] on link "track a shipment" at bounding box center [896, 16] width 186 height 32
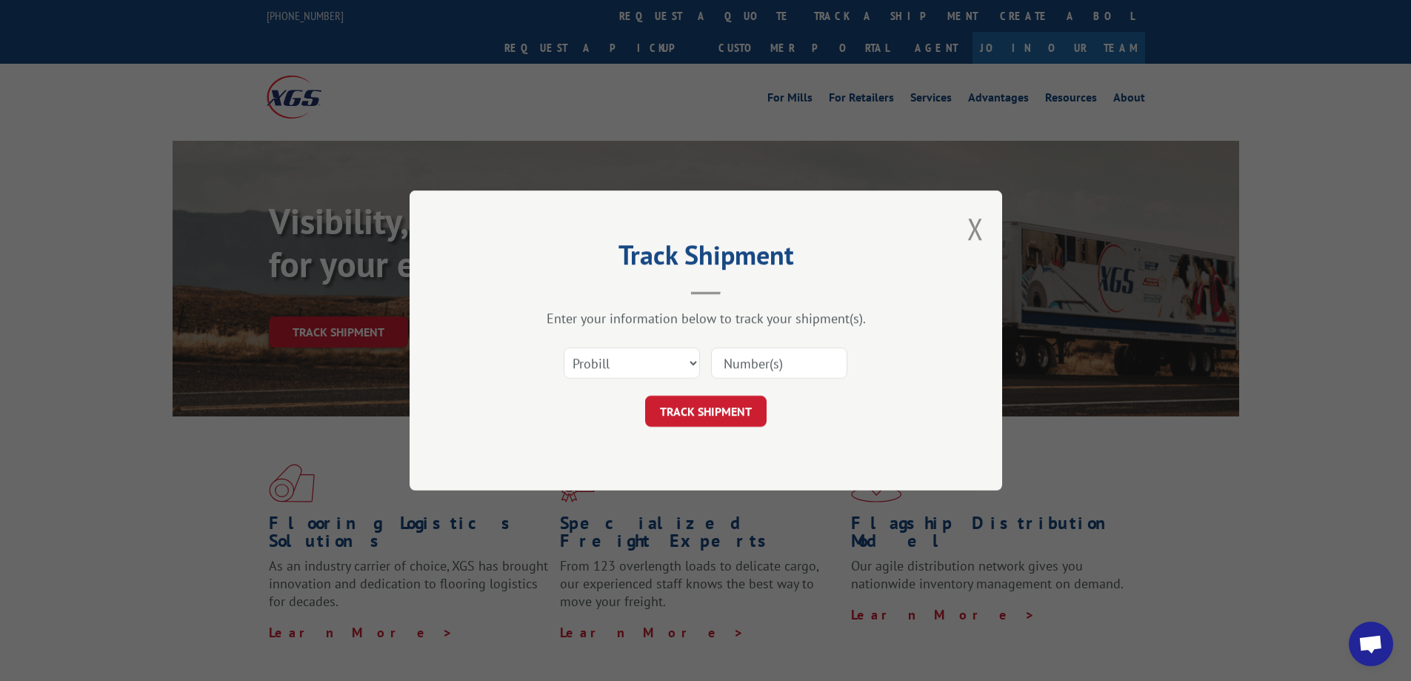
click at [759, 358] on input at bounding box center [779, 362] width 136 height 31
paste input "906859"
type input "906859"
click at [736, 410] on button "TRACK SHIPMENT" at bounding box center [705, 411] width 121 height 31
